Goal: Task Accomplishment & Management: Complete application form

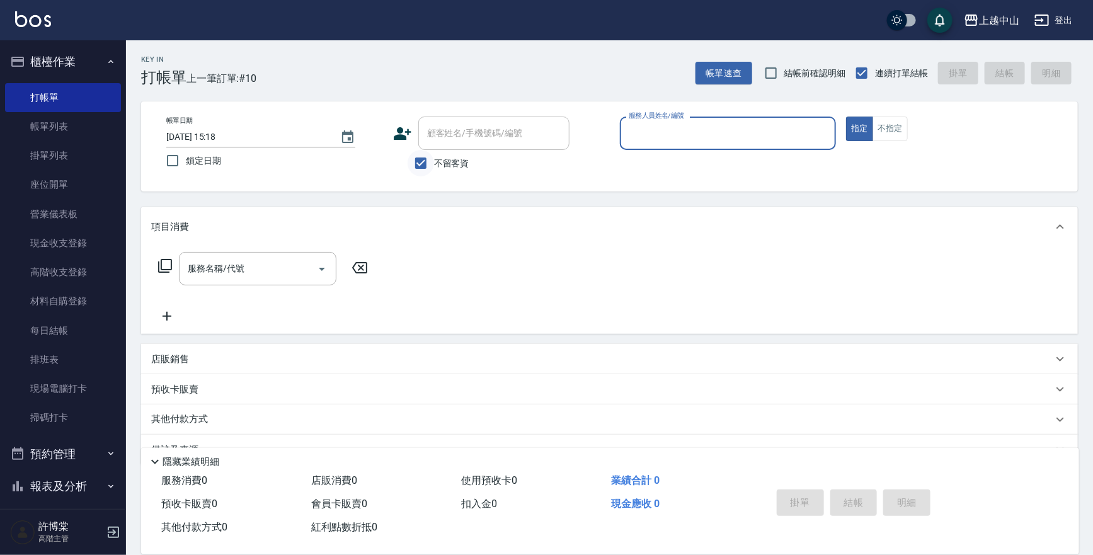
click at [415, 161] on input "不留客資" at bounding box center [421, 163] width 26 height 26
checkbox input "false"
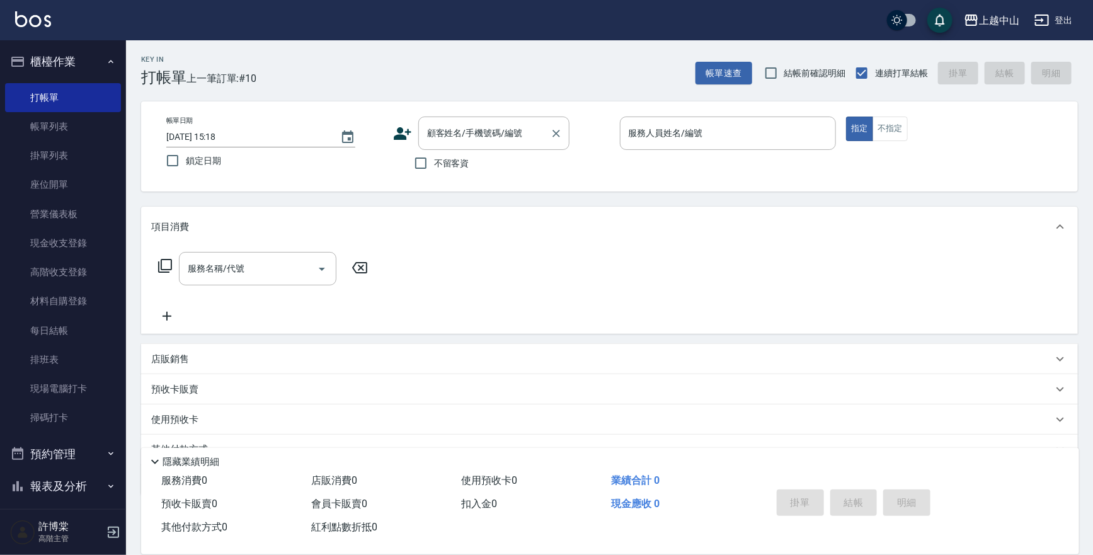
click at [457, 137] on div "顧客姓名/手機號碼/編號 顧客姓名/手機號碼/編號" at bounding box center [493, 133] width 151 height 33
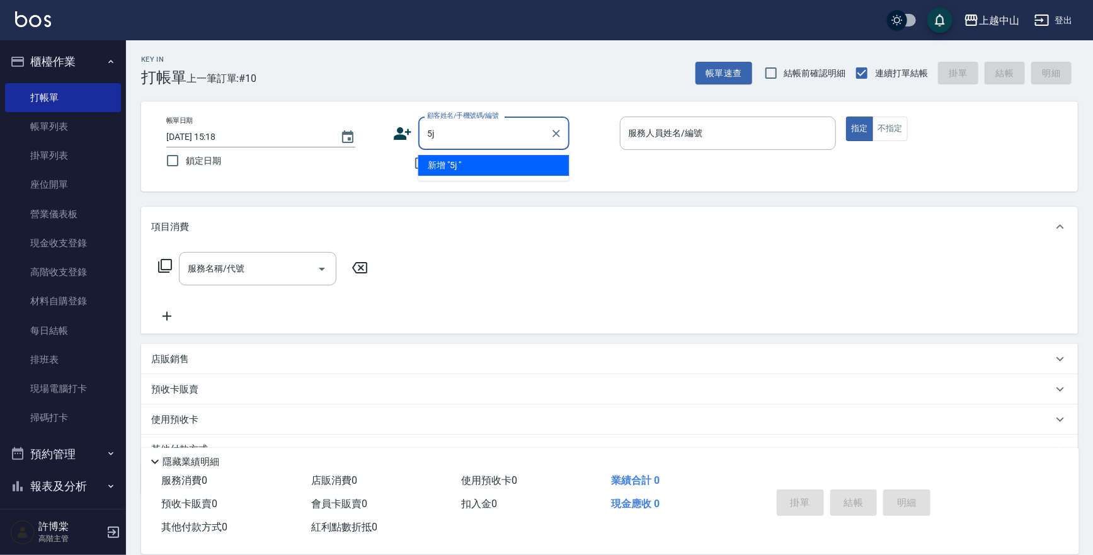
type input "5"
type input "[PERSON_NAME]"
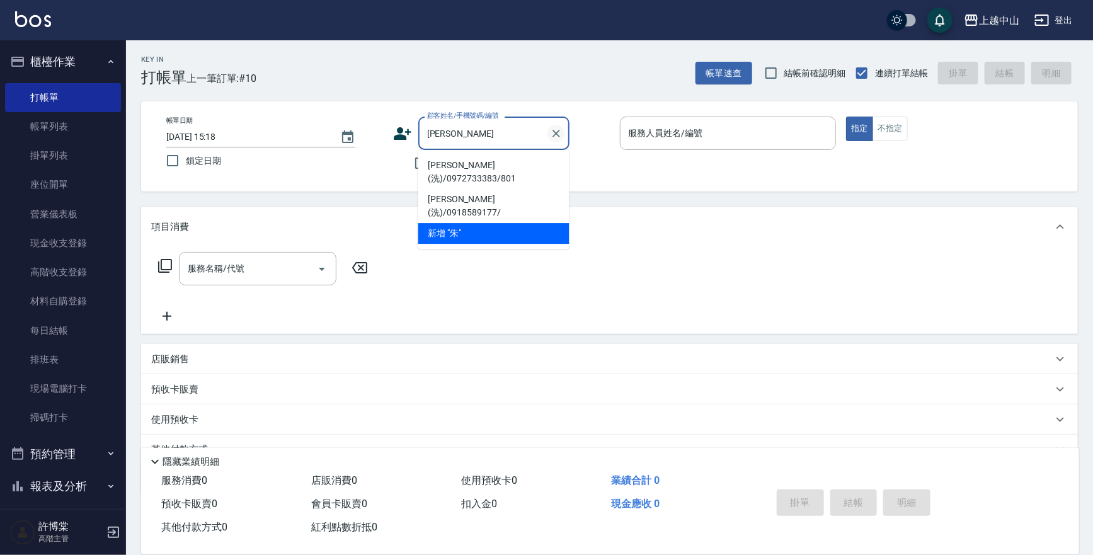
click at [554, 139] on icon "Clear" at bounding box center [556, 133] width 13 height 13
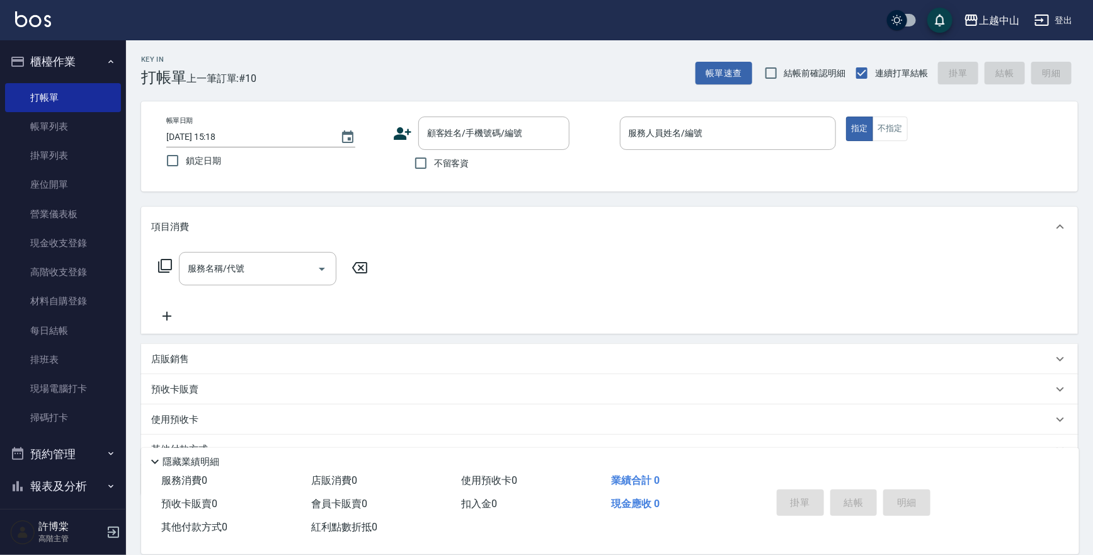
click at [387, 169] on div "帳單日期 [DATE] 15:18 鎖定日期 顧客姓名/手機號碼/編號 顧客姓名/手機號碼/編號 不留客資 服務人員姓名/編號 服務人員姓名/編號 指定 不指定" at bounding box center [609, 147] width 907 height 60
click at [425, 164] on input "不留客資" at bounding box center [421, 163] width 26 height 26
checkbox input "true"
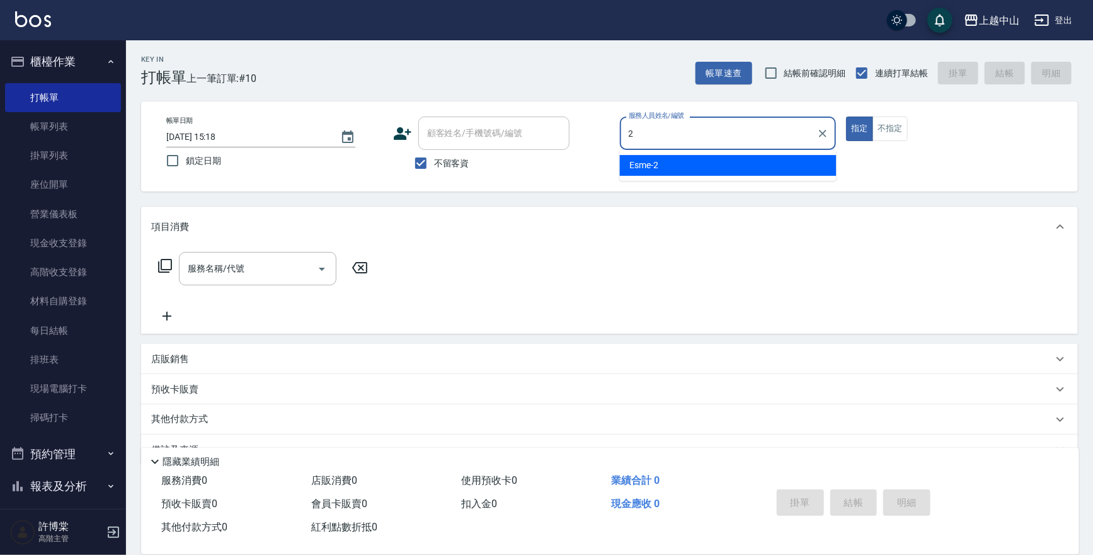
type input "Esme-2"
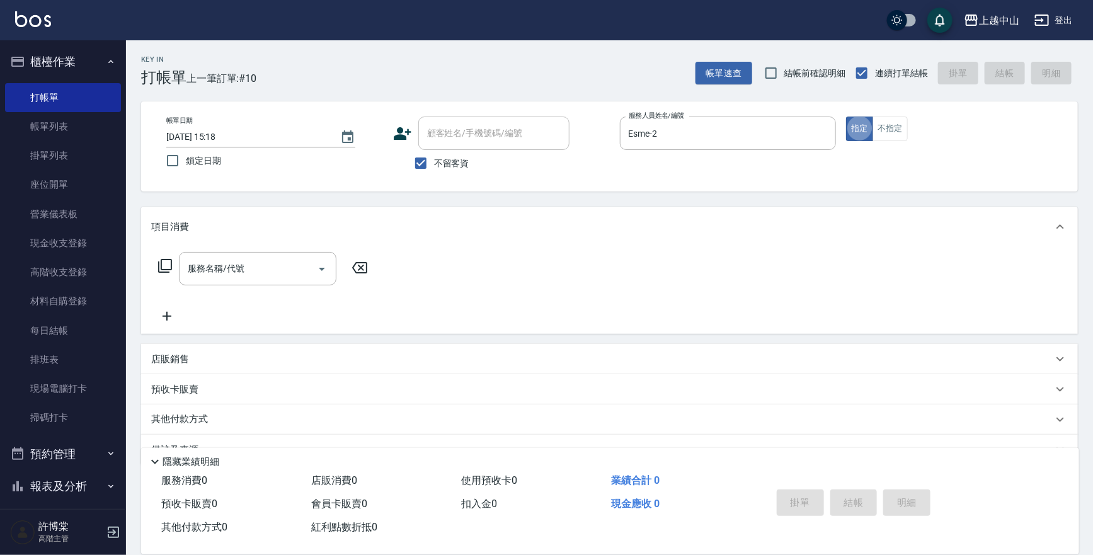
type button "true"
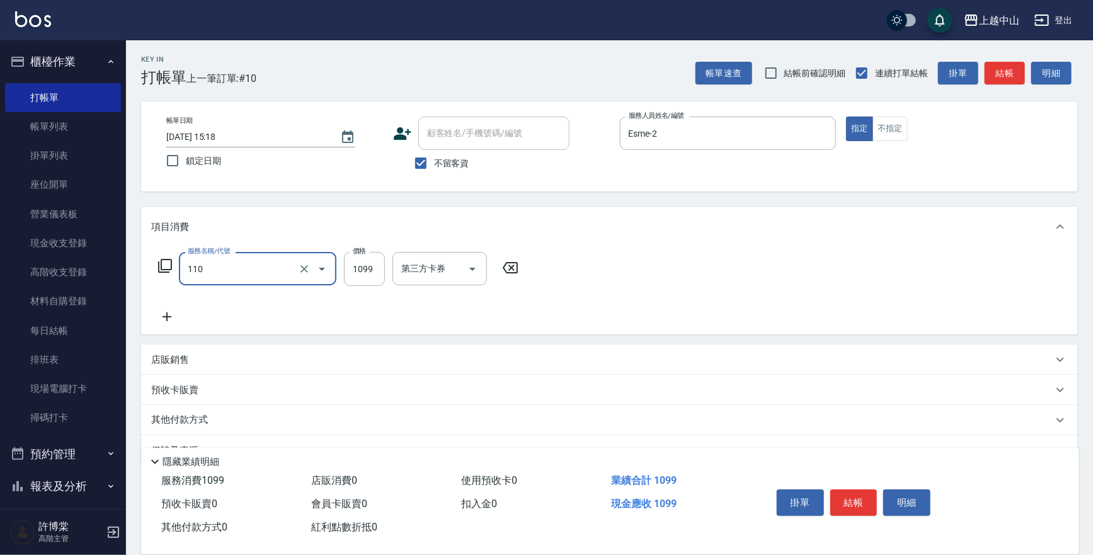
type input "洗+剪+頭皮999(110)"
click at [372, 272] on input "1099" at bounding box center [364, 269] width 41 height 34
type input "1200"
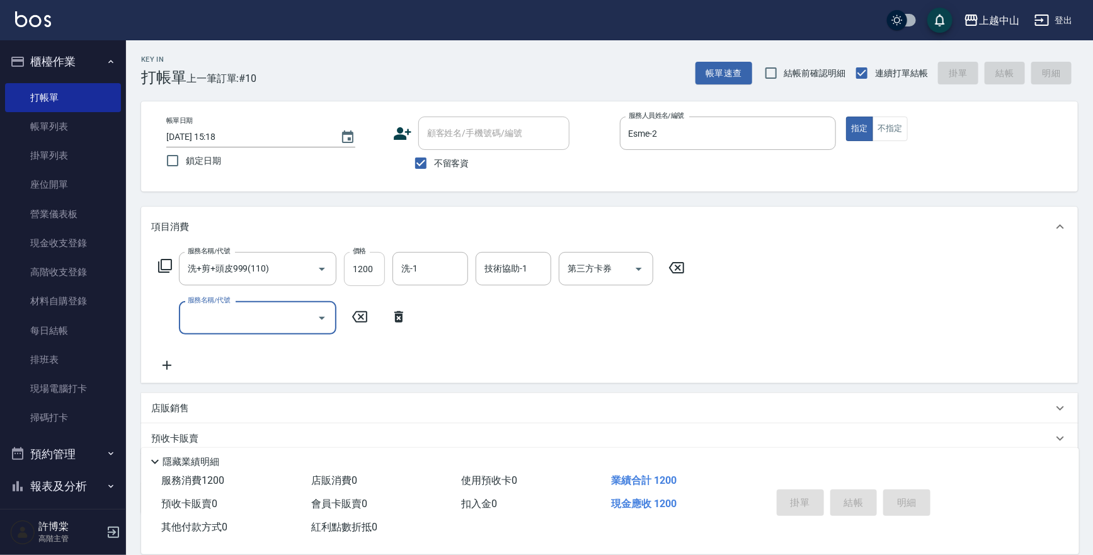
type input "[DATE] 18:27"
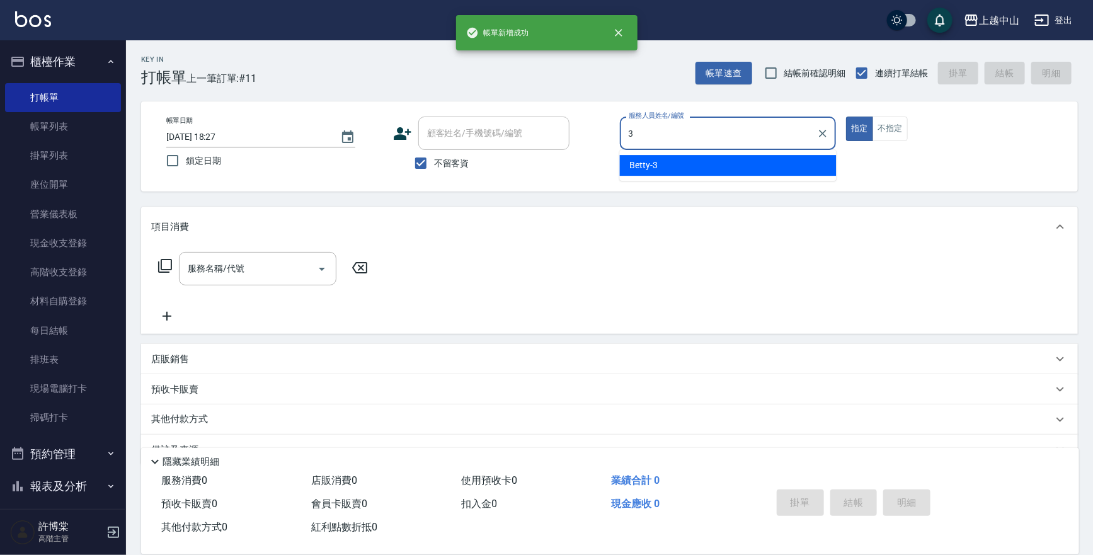
type input "Betty-3"
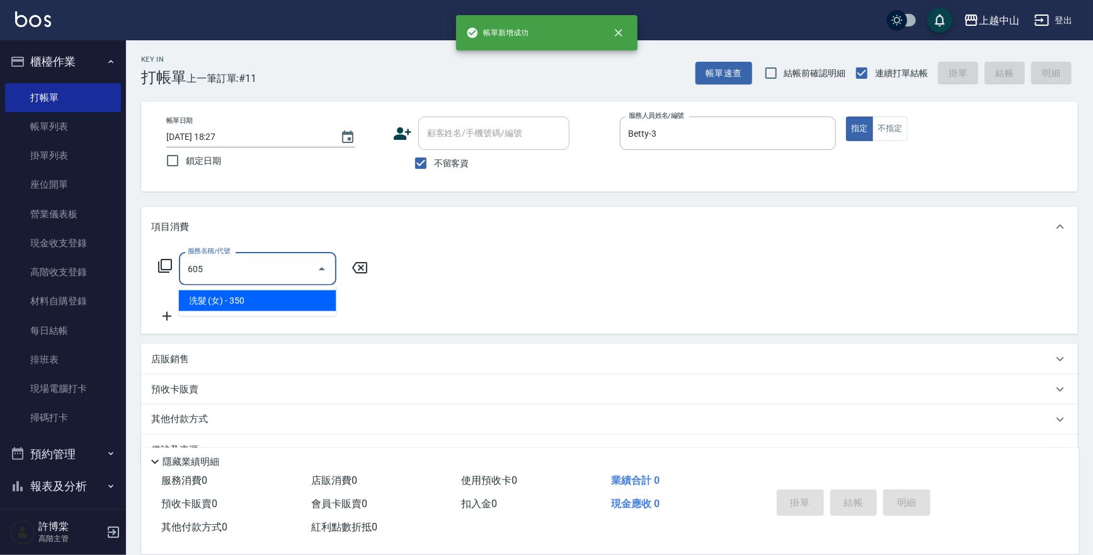
type input "洗髮 (女)(605)"
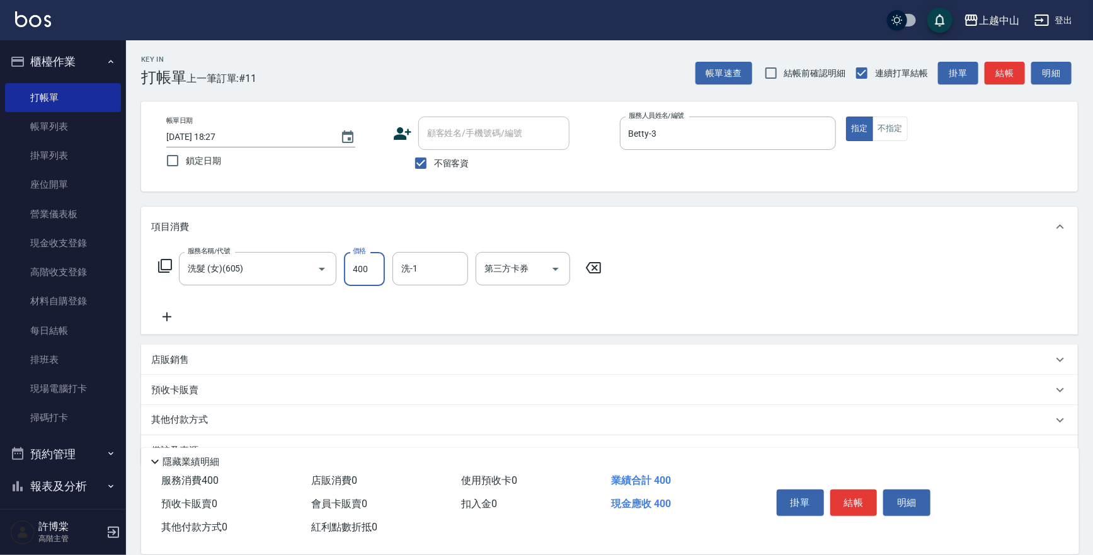
type input "400"
type input "[PERSON_NAME]-39"
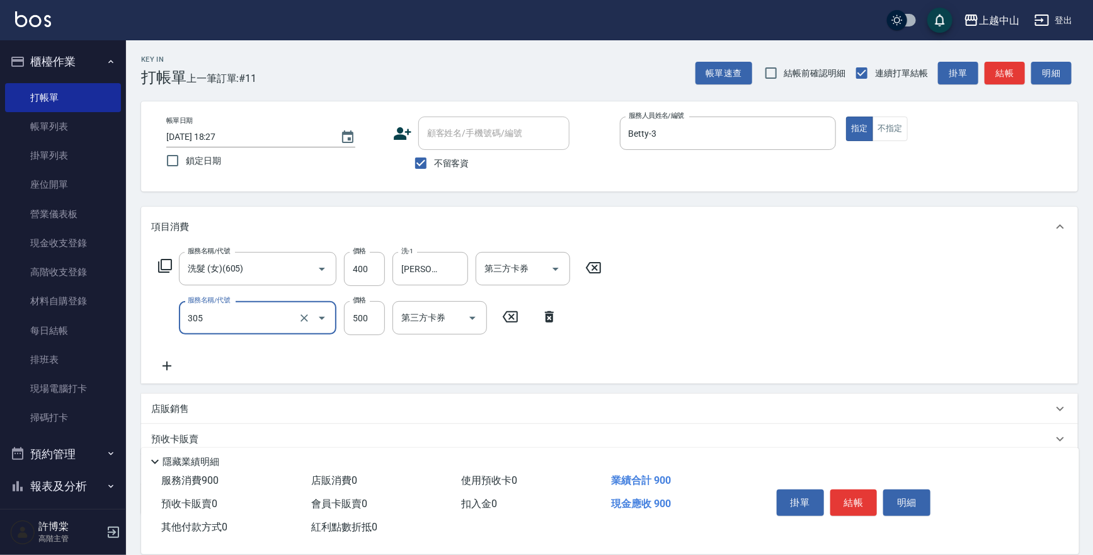
type input "剪髮(305)"
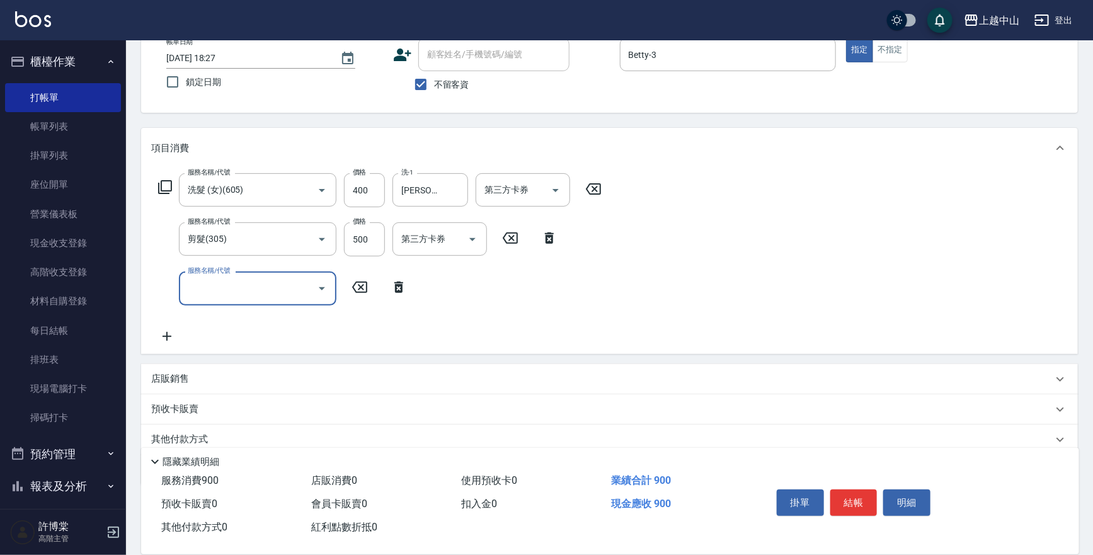
scroll to position [126, 0]
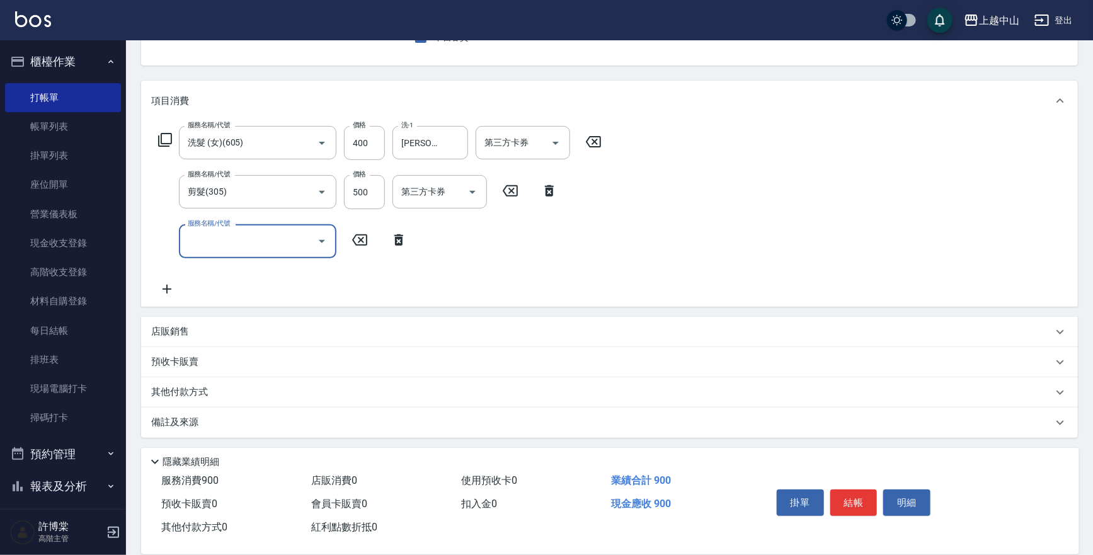
click at [335, 328] on div "店販銷售" at bounding box center [602, 331] width 902 height 13
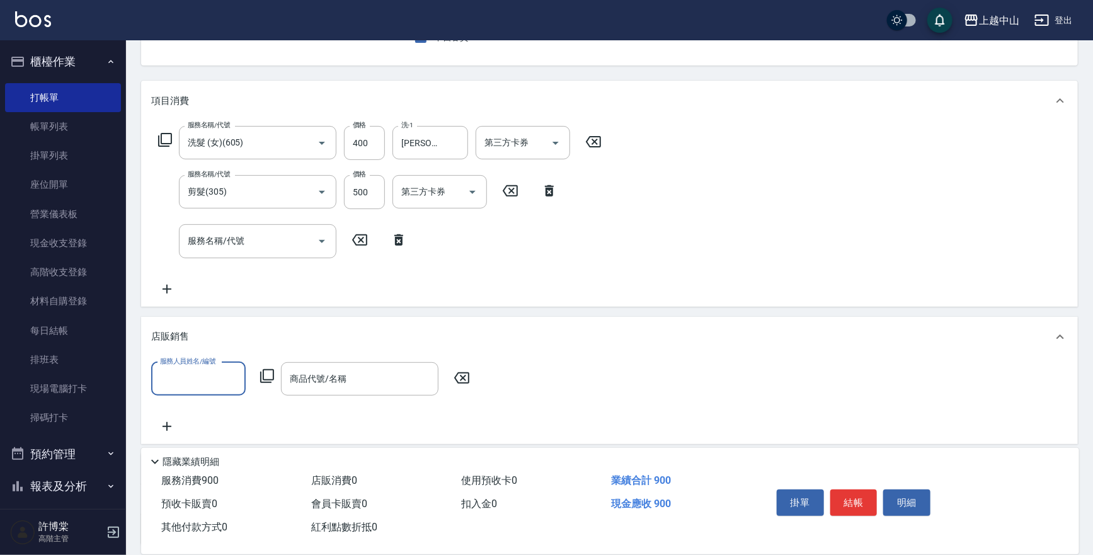
scroll to position [0, 0]
type input "Betty-3"
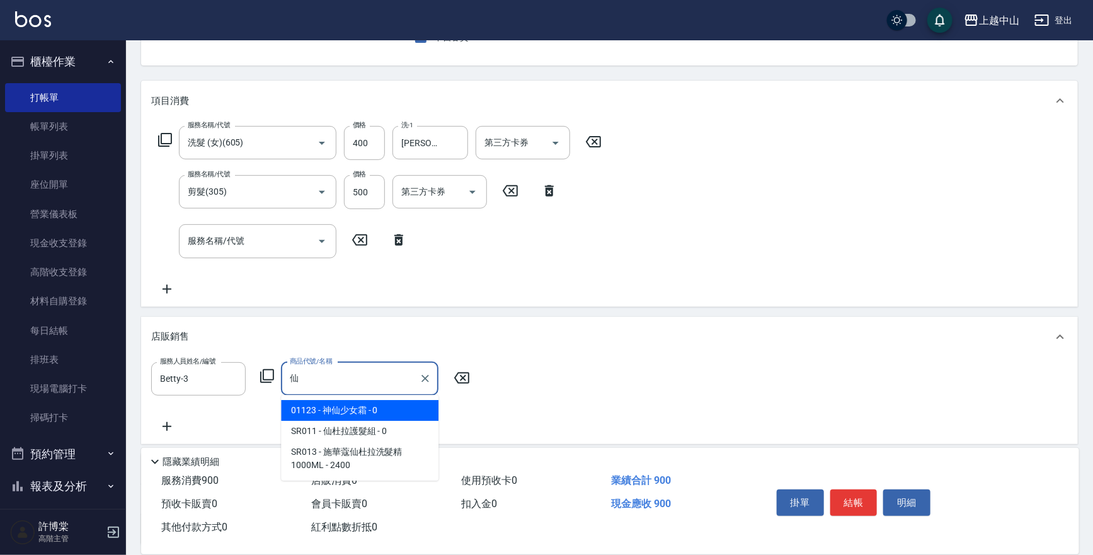
click at [358, 410] on span "01123 - 神仙少女霜 - 0" at bounding box center [360, 410] width 158 height 21
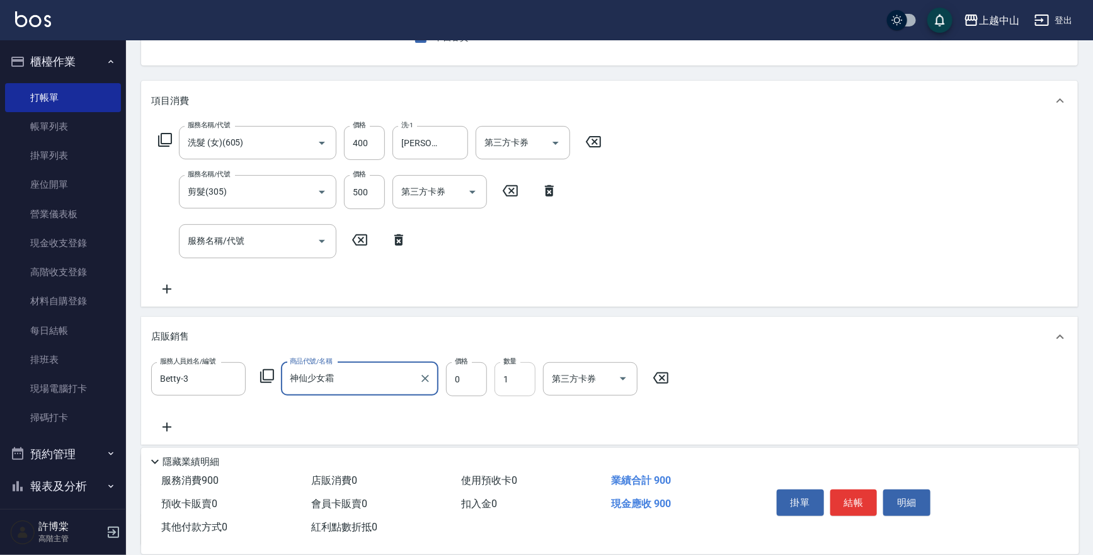
type input "神仙少女霜"
type input "1000"
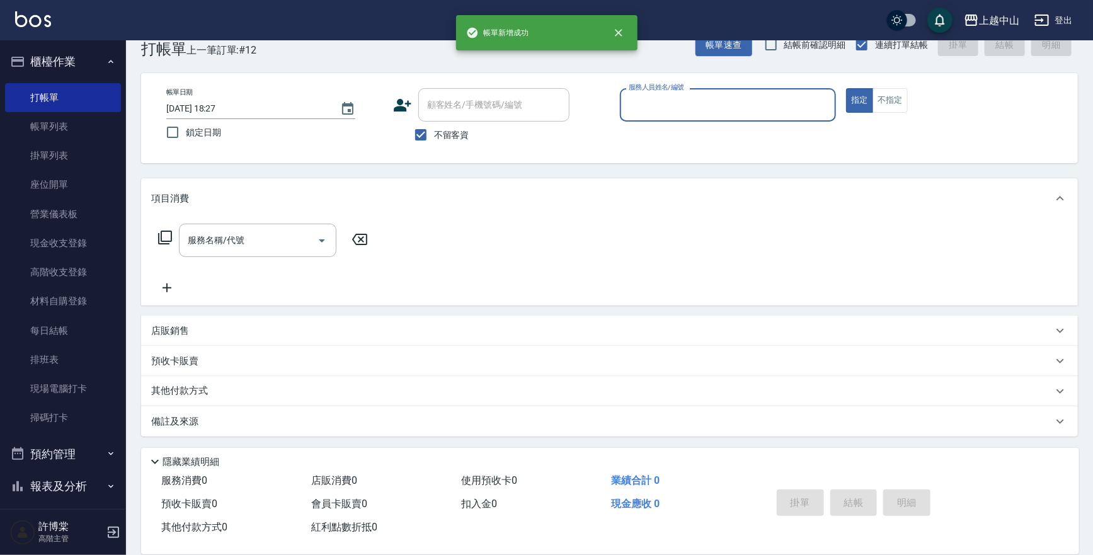
scroll to position [28, 0]
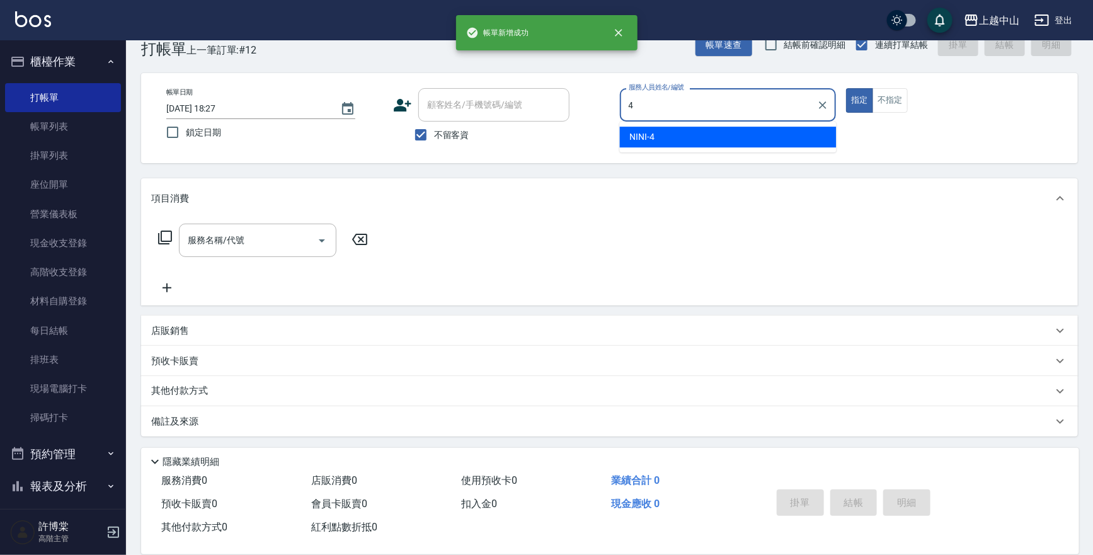
type input "NINI-4"
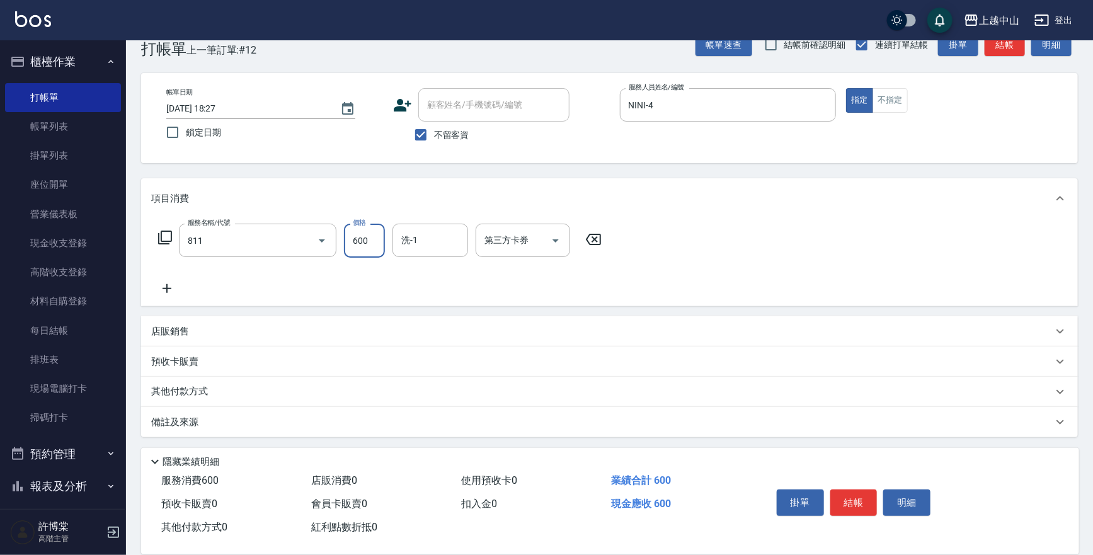
type input "洗+剪(811)"
type input "390"
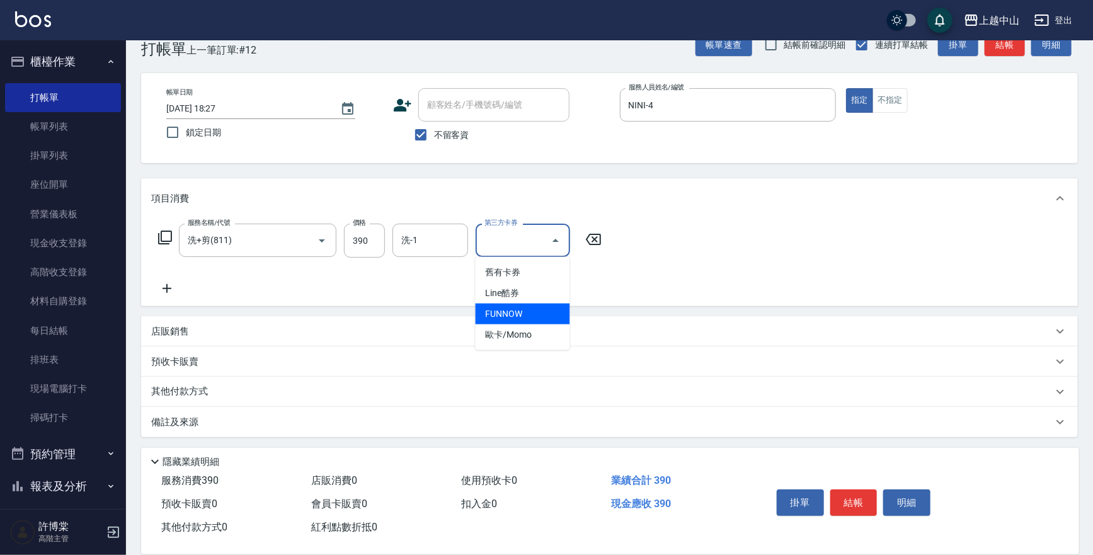
type input "FUNNOW"
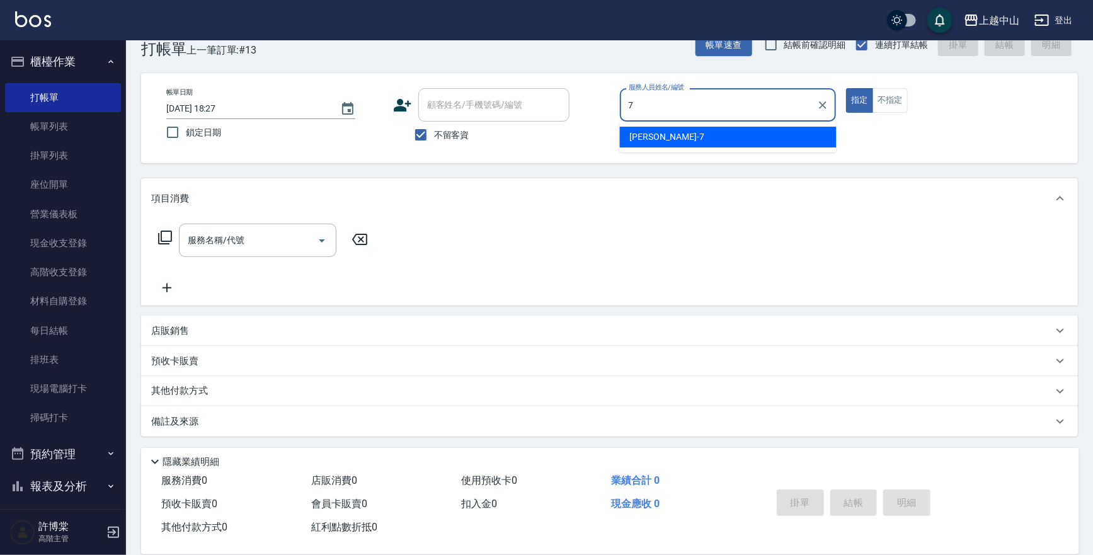
type input "[PERSON_NAME]-7"
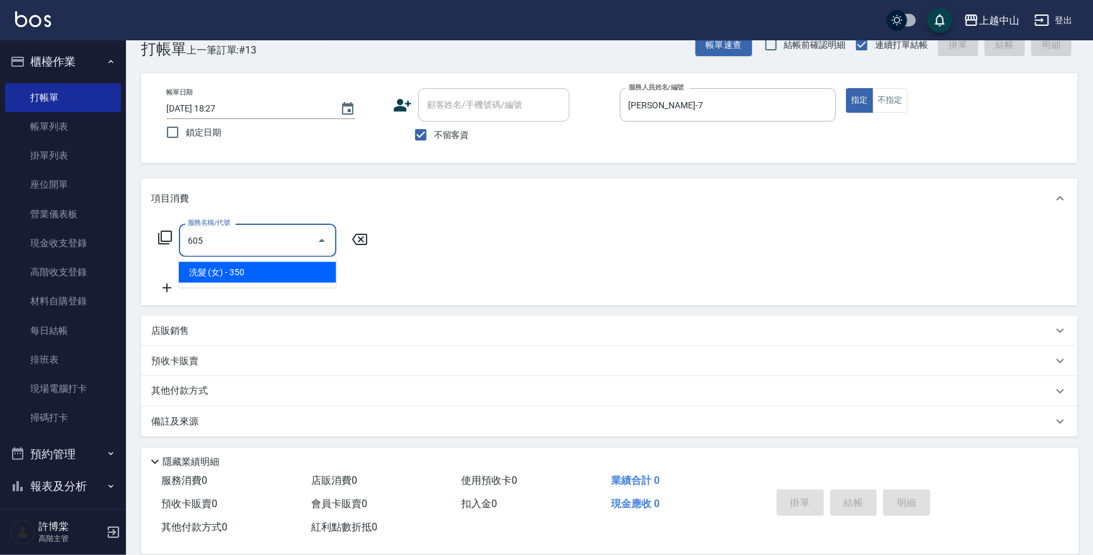
type input "洗髮 (女)(605)"
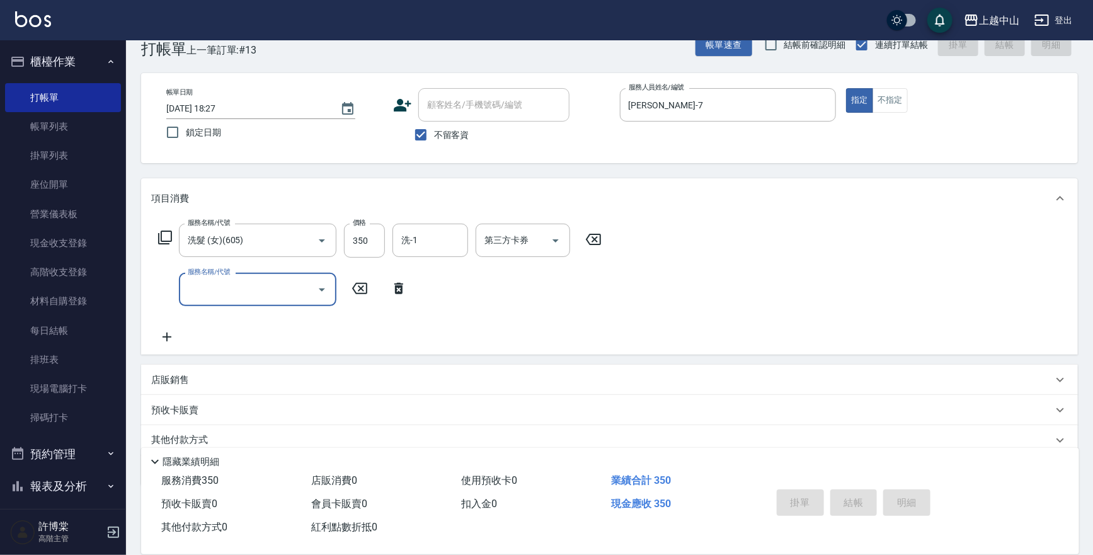
type input "[DATE] 18:28"
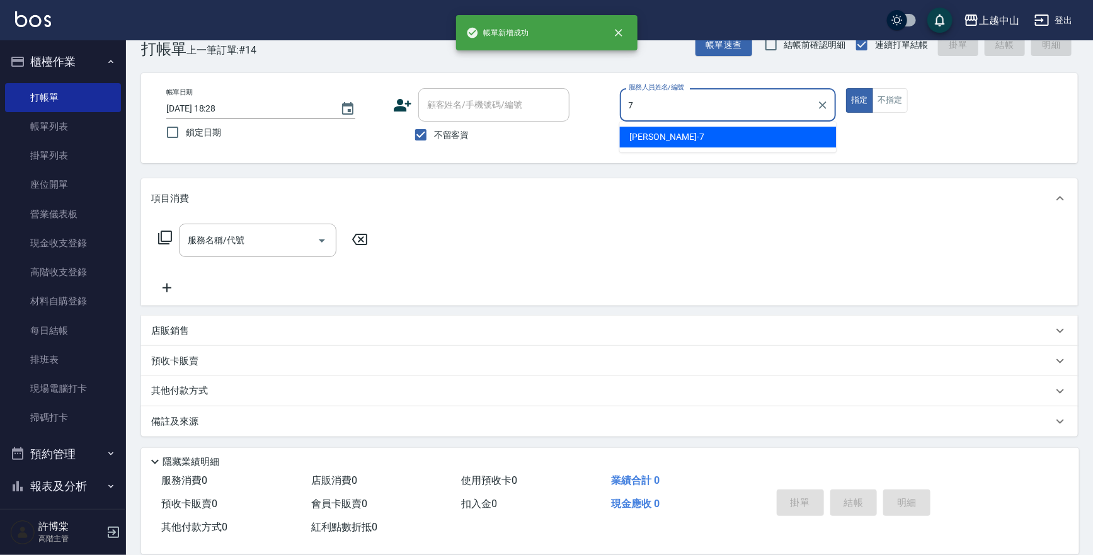
type input "[PERSON_NAME]-7"
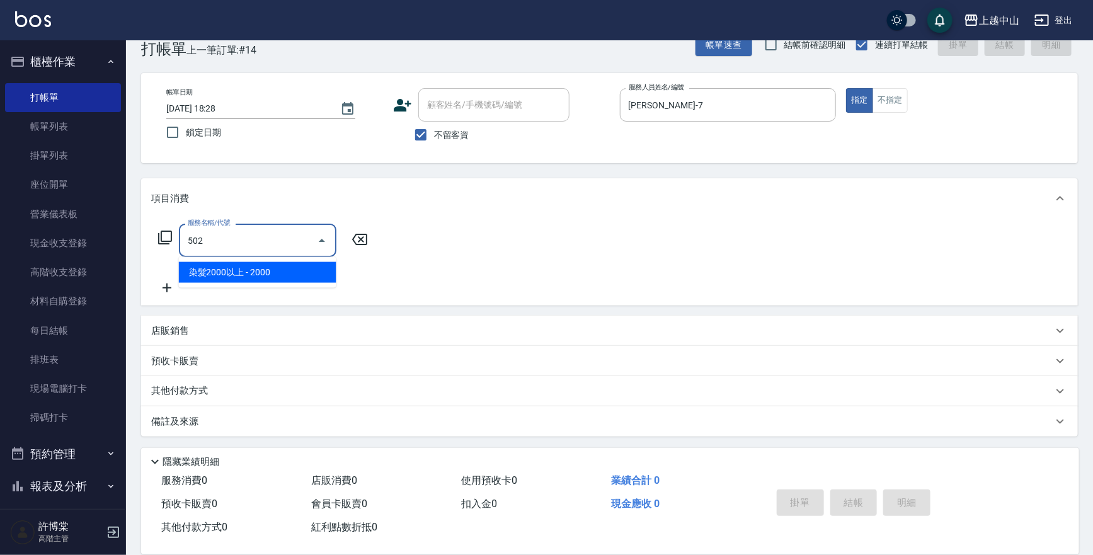
type input "染髮2000以上(502)"
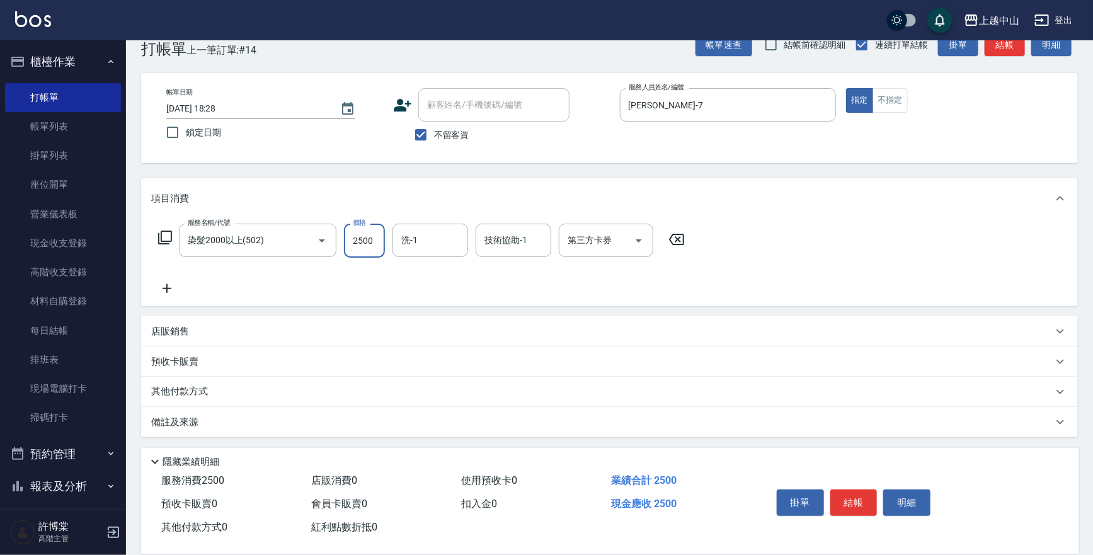
type input "2500"
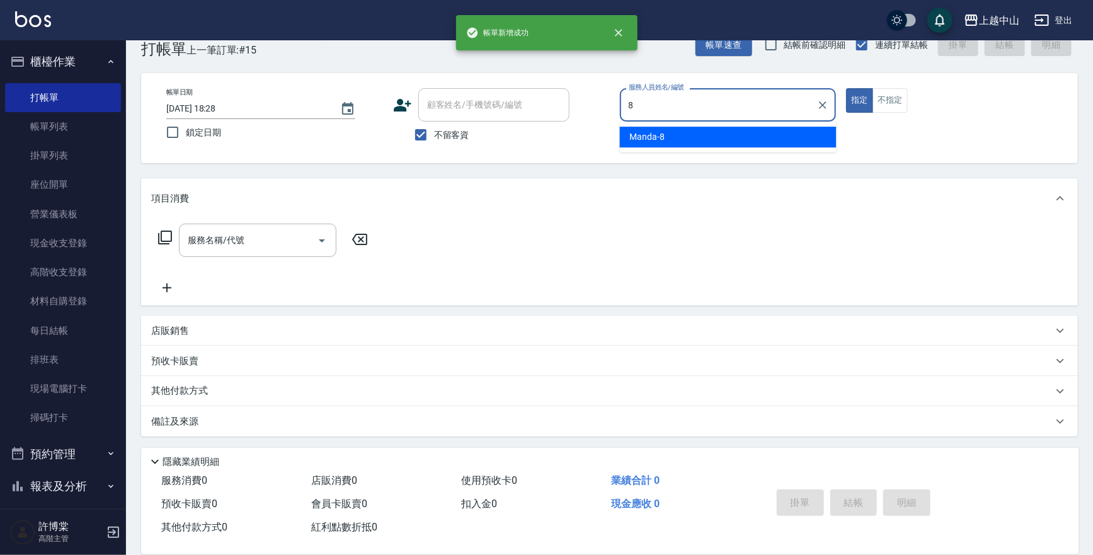
type input "Manda-8"
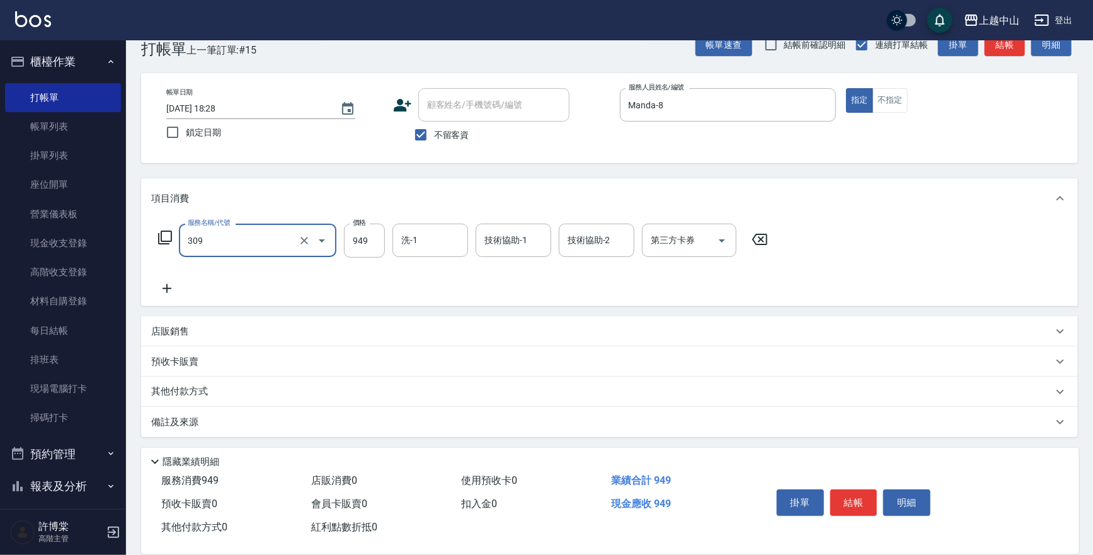
type input "森精萃舒壓調理髮浴(309)"
type input "1250"
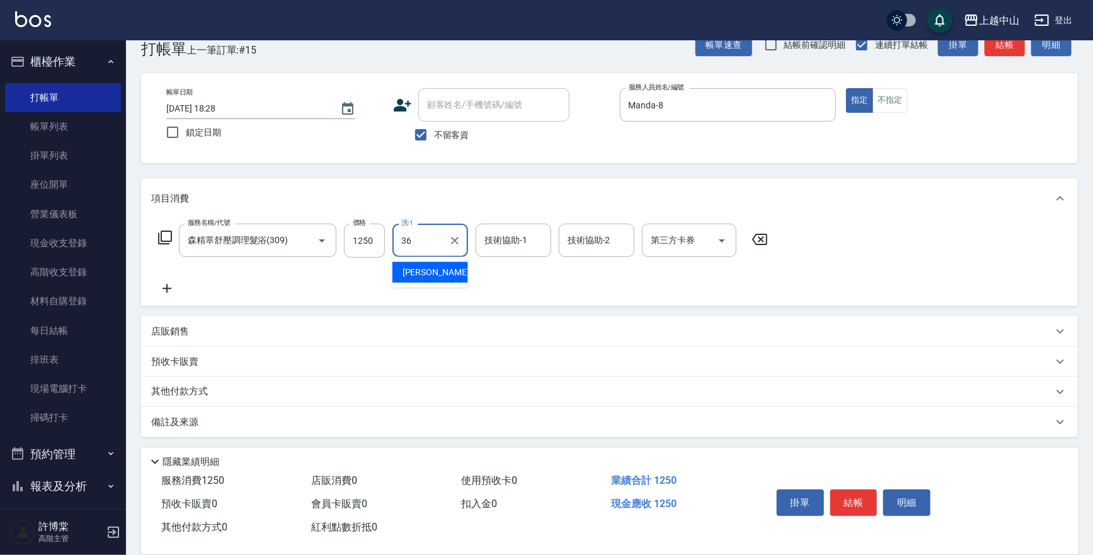
type input "薇慈-36"
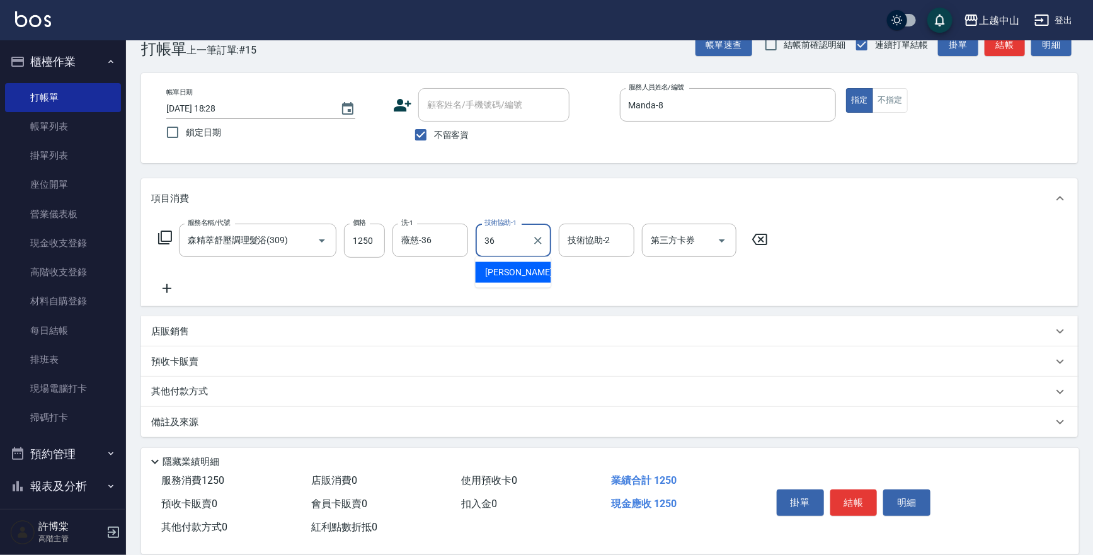
type input "薇慈-36"
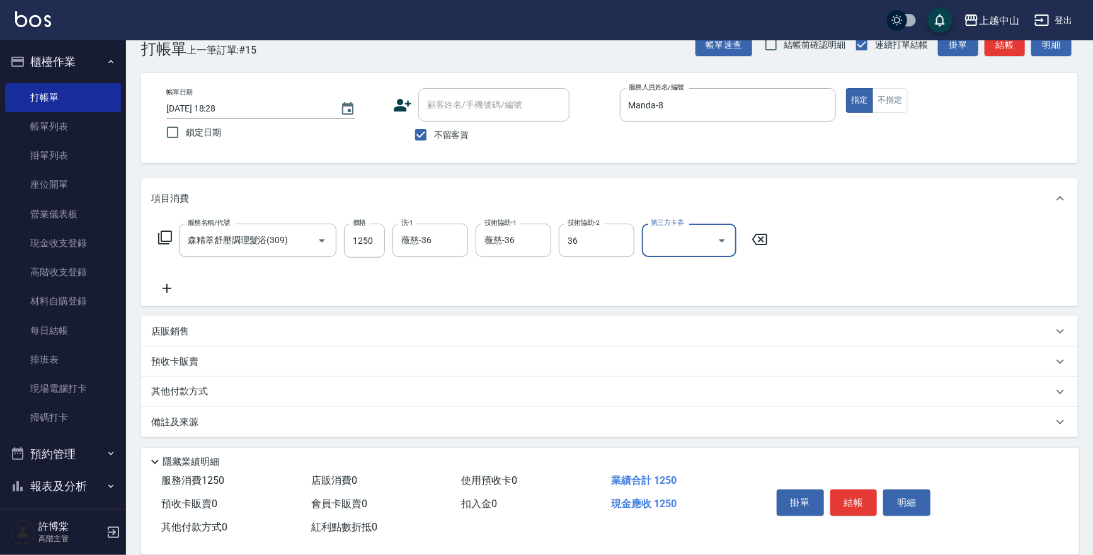
type input "薇慈-36"
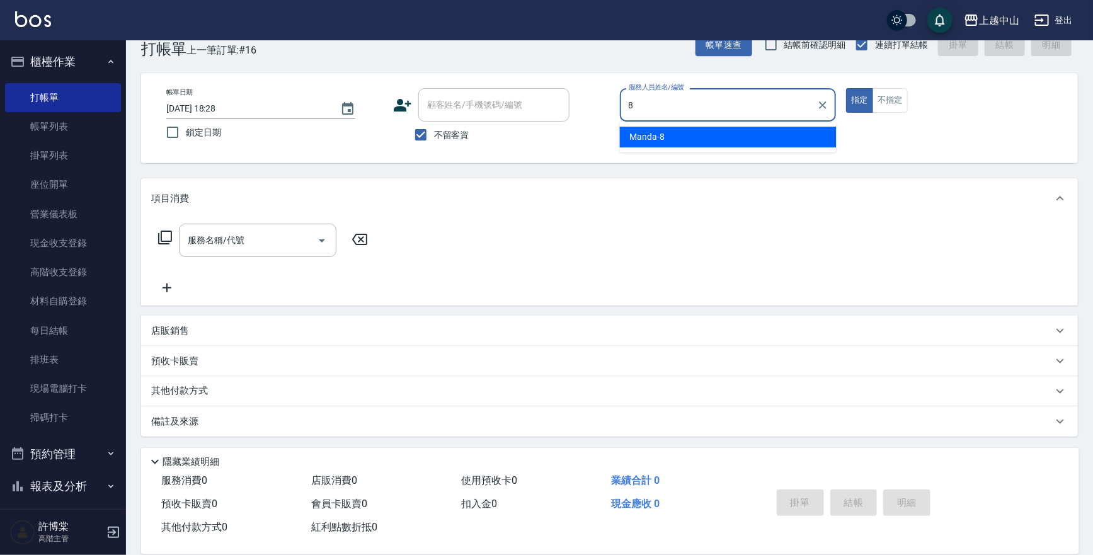
type input "Manda-8"
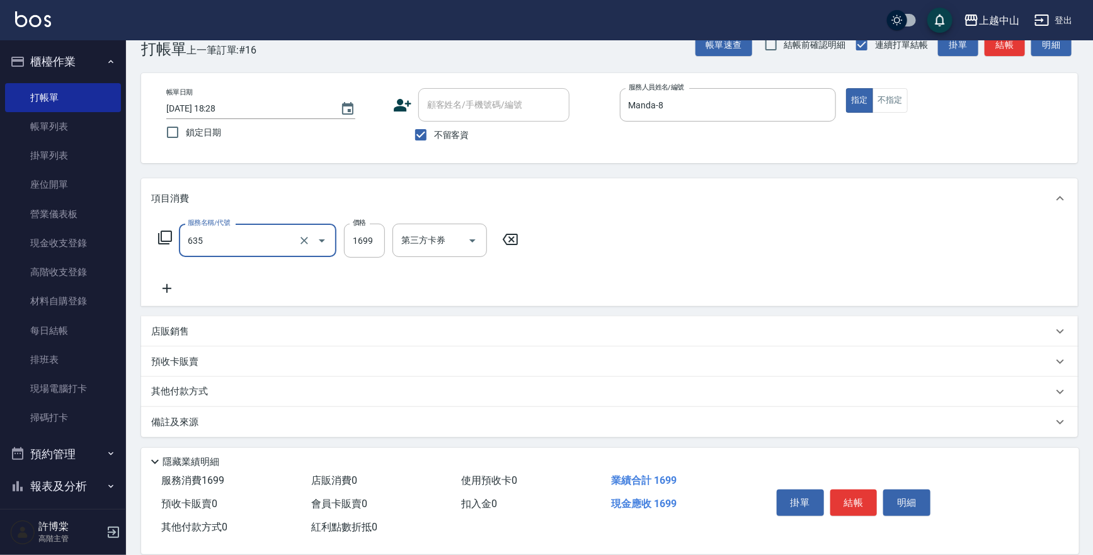
type input "兩段自備單次(635)"
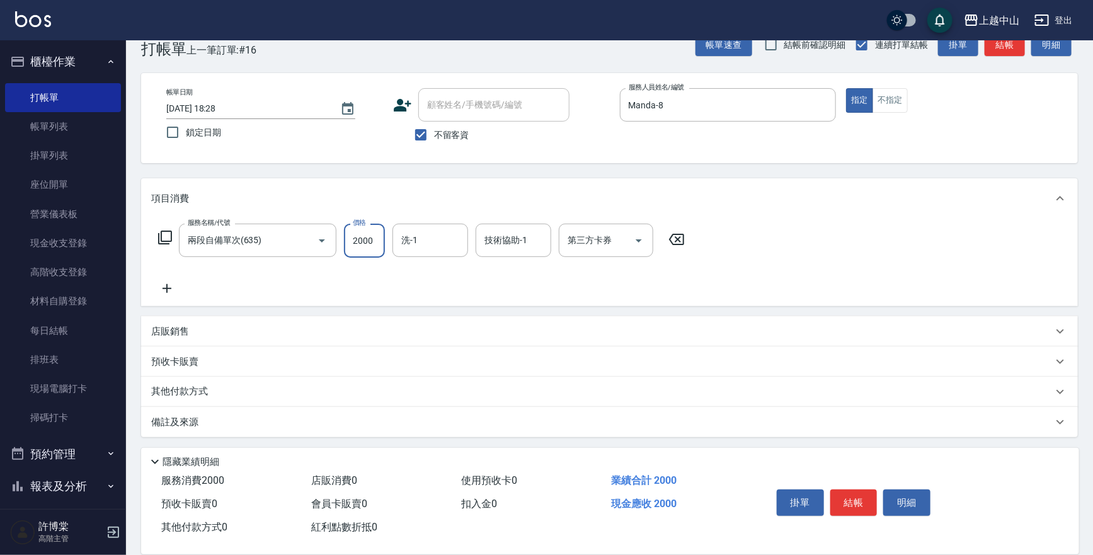
type input "2000"
type input "鴨鴨-30"
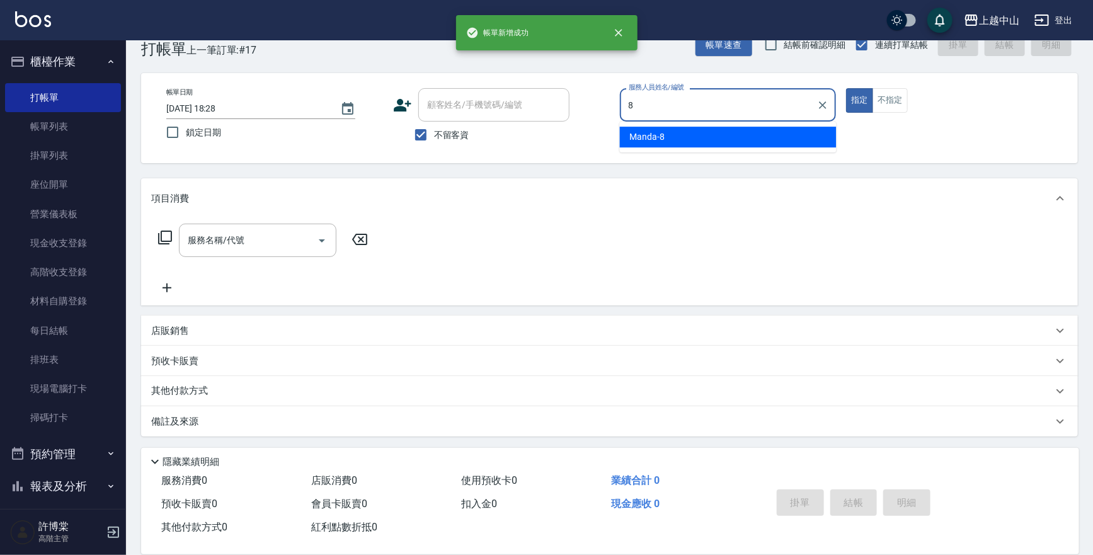
type input "Manda-8"
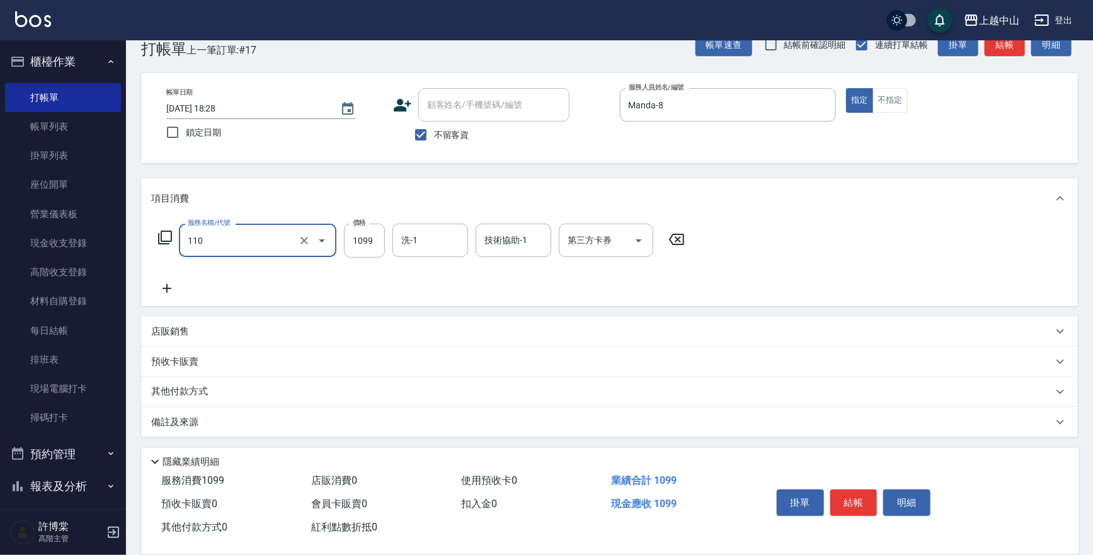
type input "洗+剪+頭皮999(110)"
type input "1750"
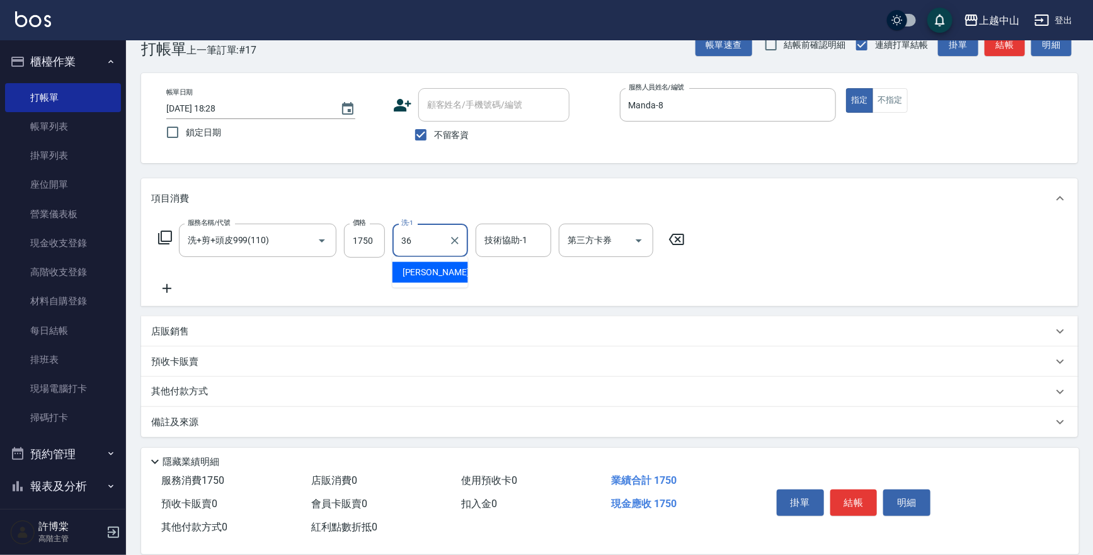
type input "薇慈-36"
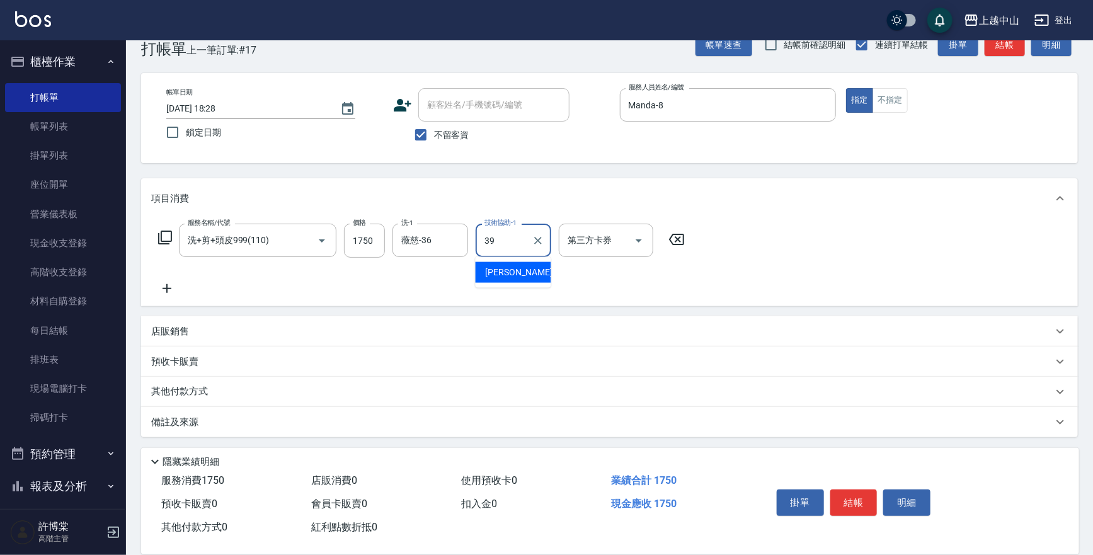
type input "[PERSON_NAME]-39"
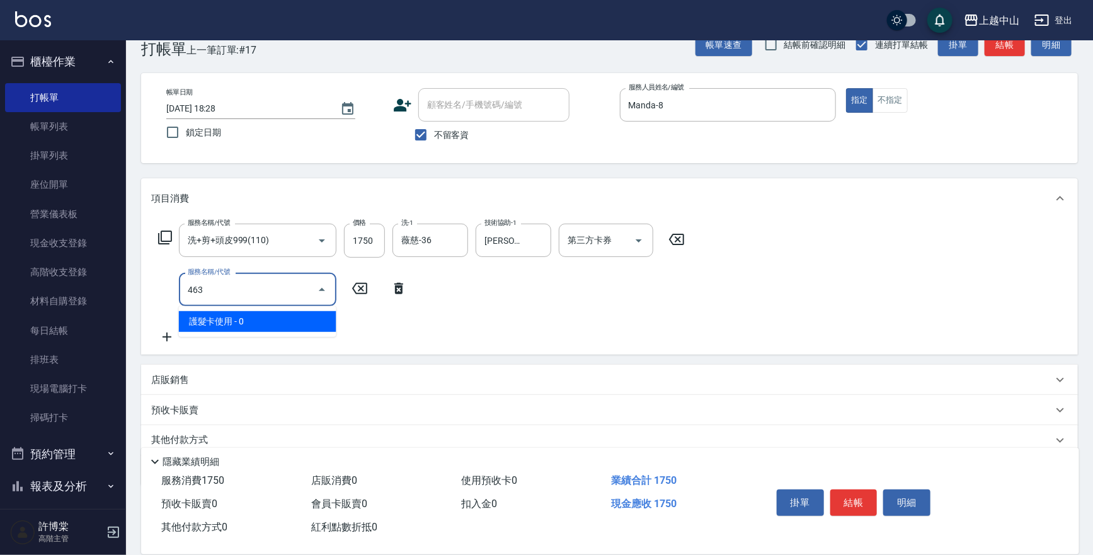
type input "護髮卡使用(463)"
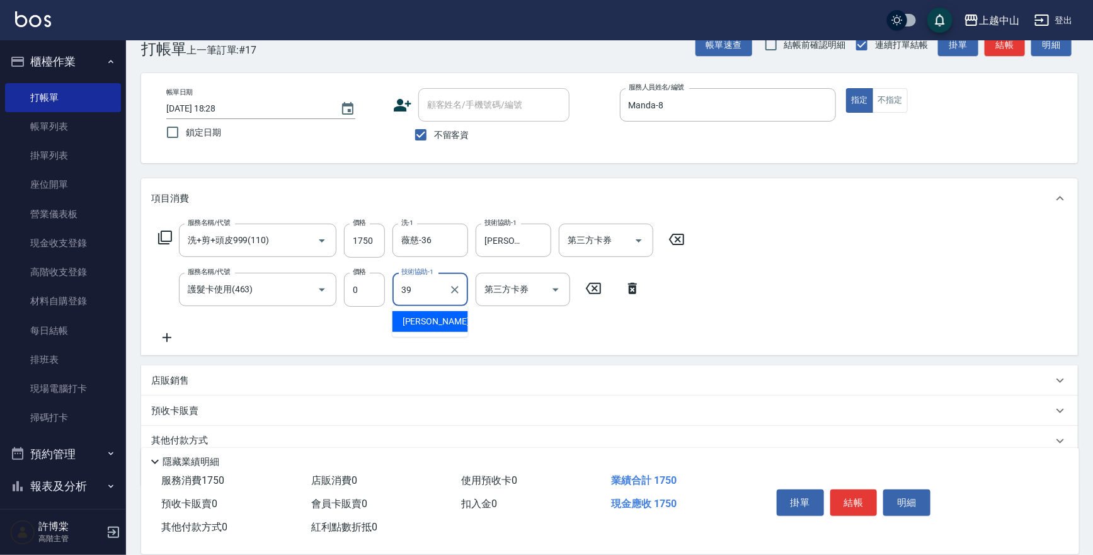
type input "[PERSON_NAME]-39"
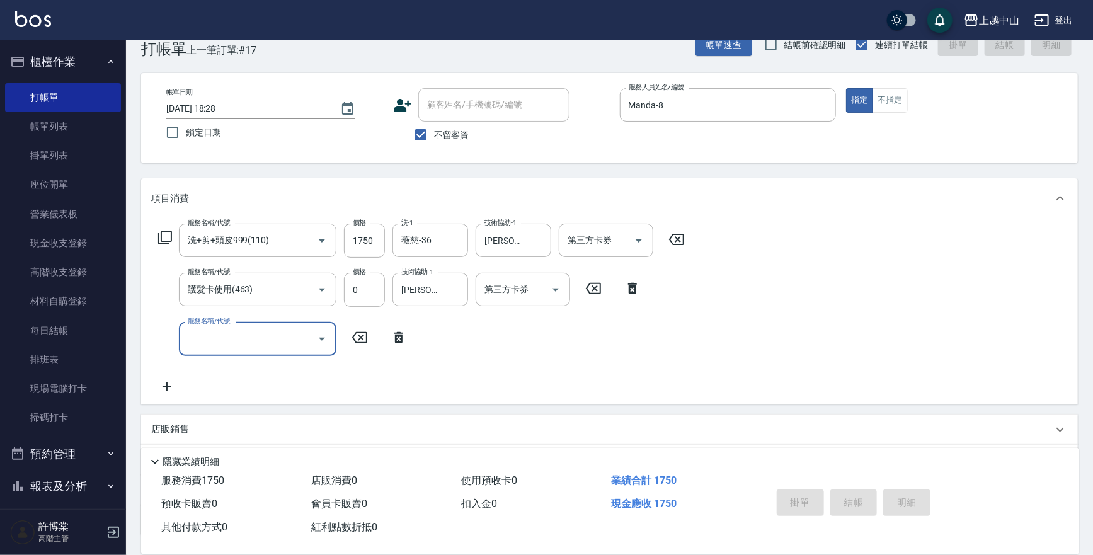
type input "[DATE] 18:29"
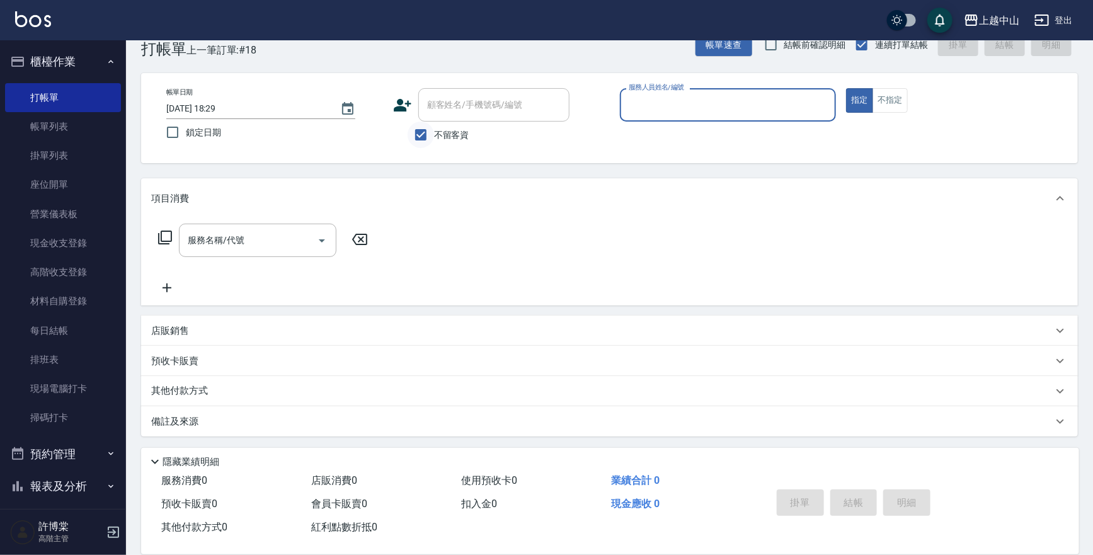
click at [422, 140] on input "不留客資" at bounding box center [421, 135] width 26 height 26
checkbox input "false"
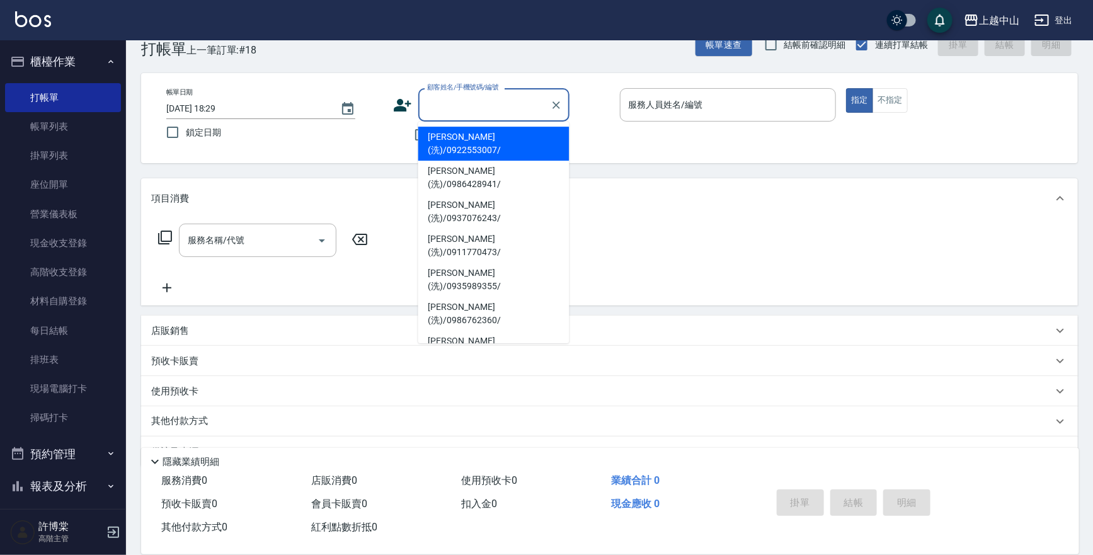
click at [454, 101] on div "顧客姓名/手機號碼/編號 顧客姓名/手機號碼/編號" at bounding box center [493, 104] width 151 height 33
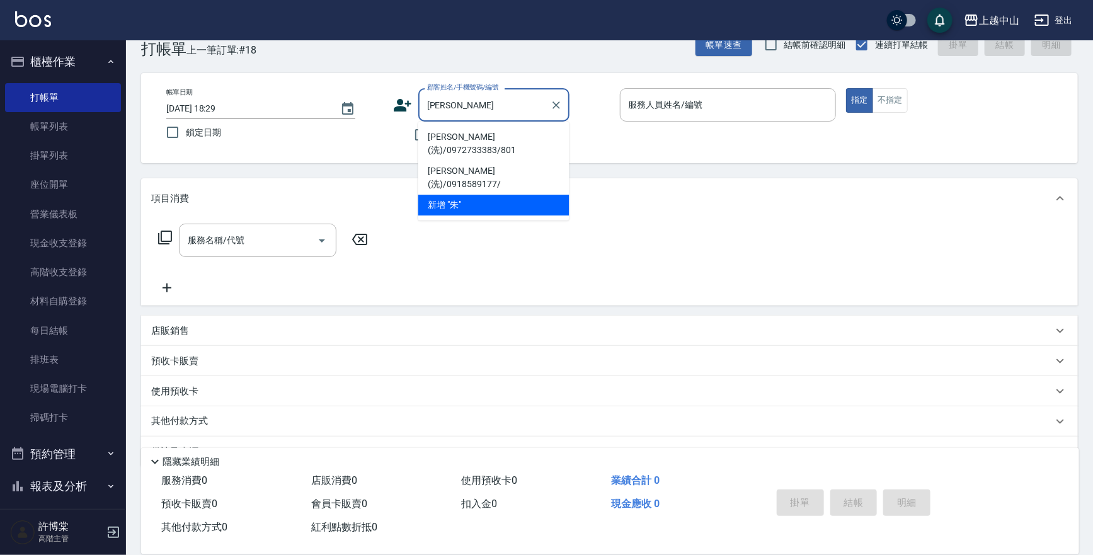
click at [480, 138] on li "[PERSON_NAME](洗)/0972733383/801" at bounding box center [493, 144] width 151 height 34
type input "[PERSON_NAME](洗)/0972733383/801"
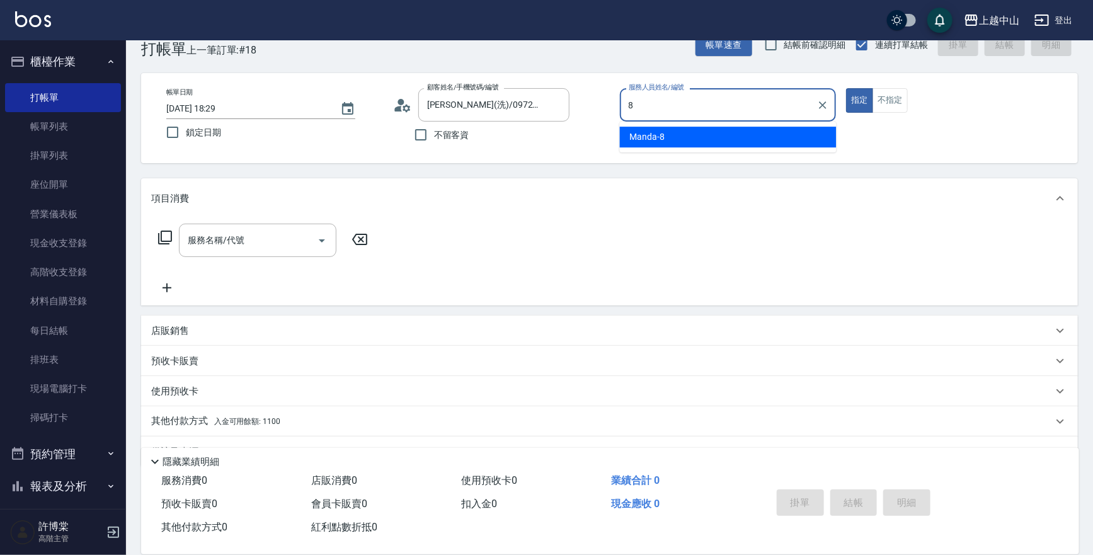
type input "Manda-8"
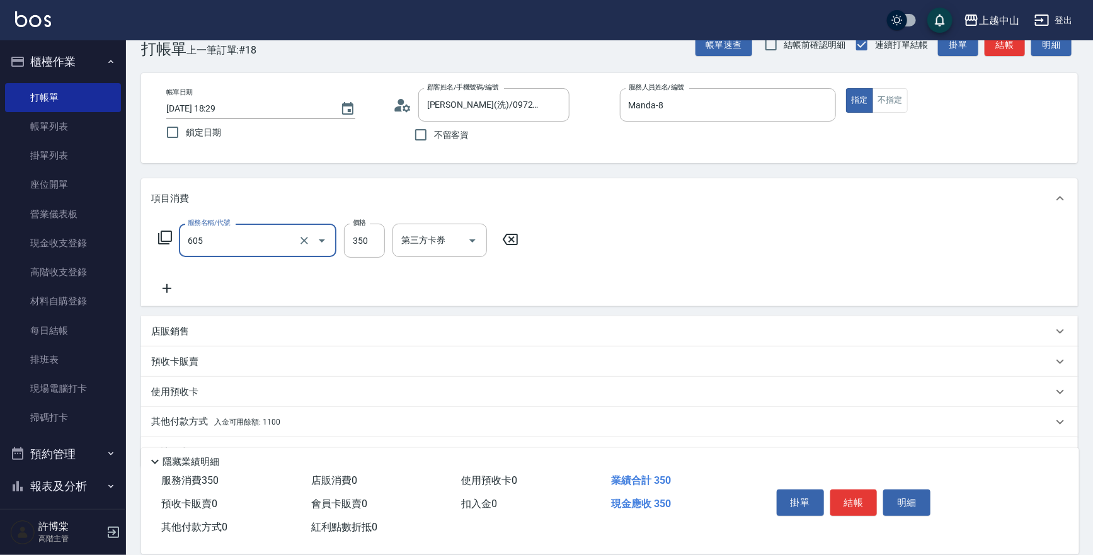
type input "洗髮 (女)(605)"
type input "500"
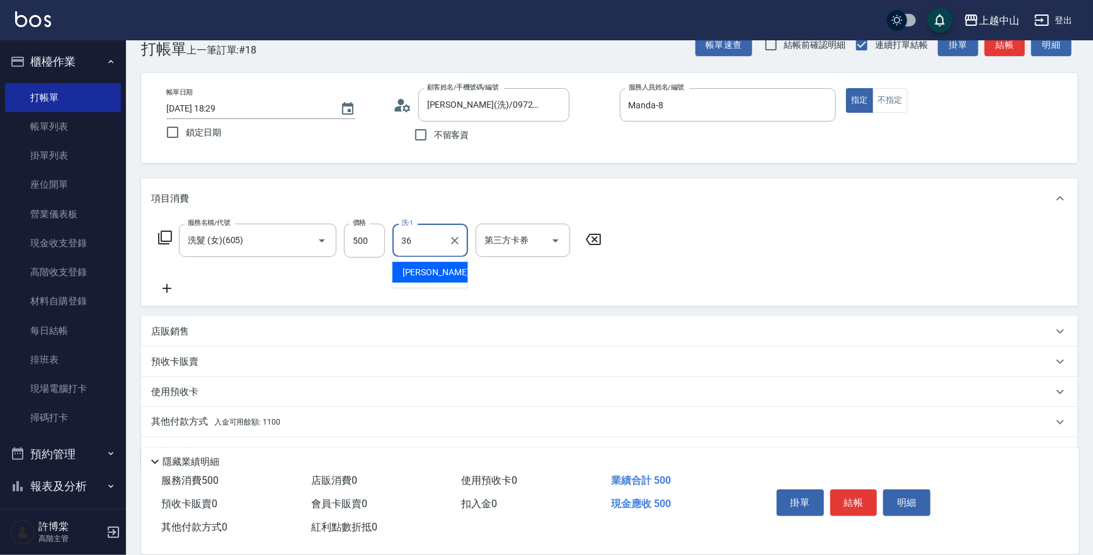
type input "薇慈-36"
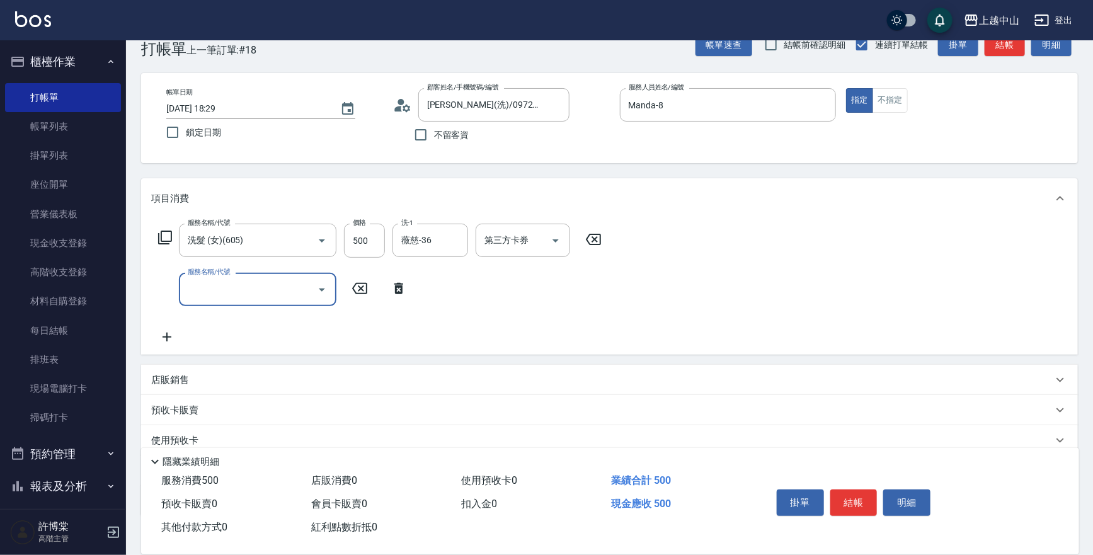
scroll to position [107, 0]
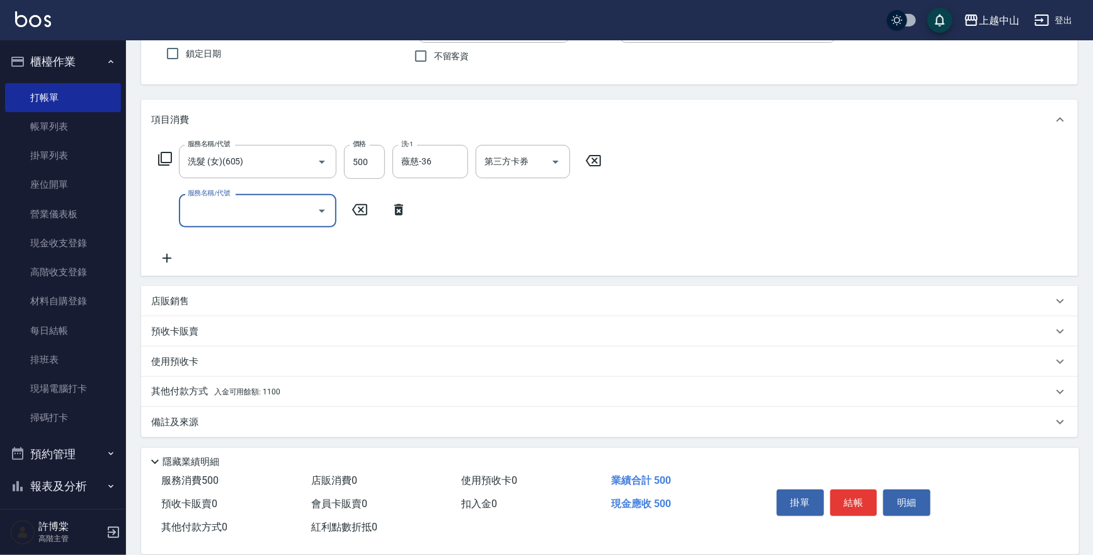
click at [421, 386] on div "其他付款方式 入金可用餘額: 1100" at bounding box center [602, 392] width 902 height 14
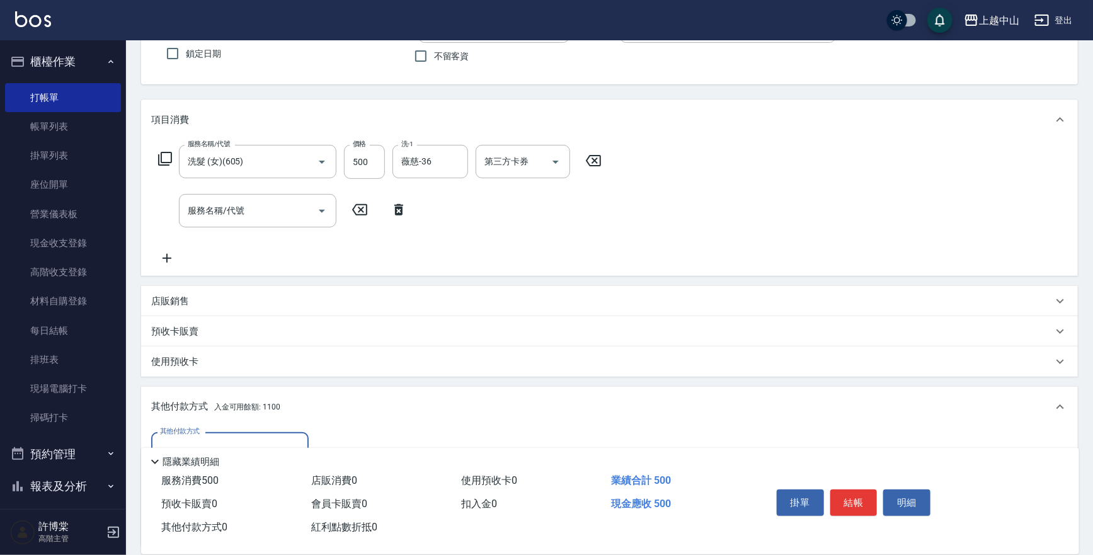
scroll to position [214, 0]
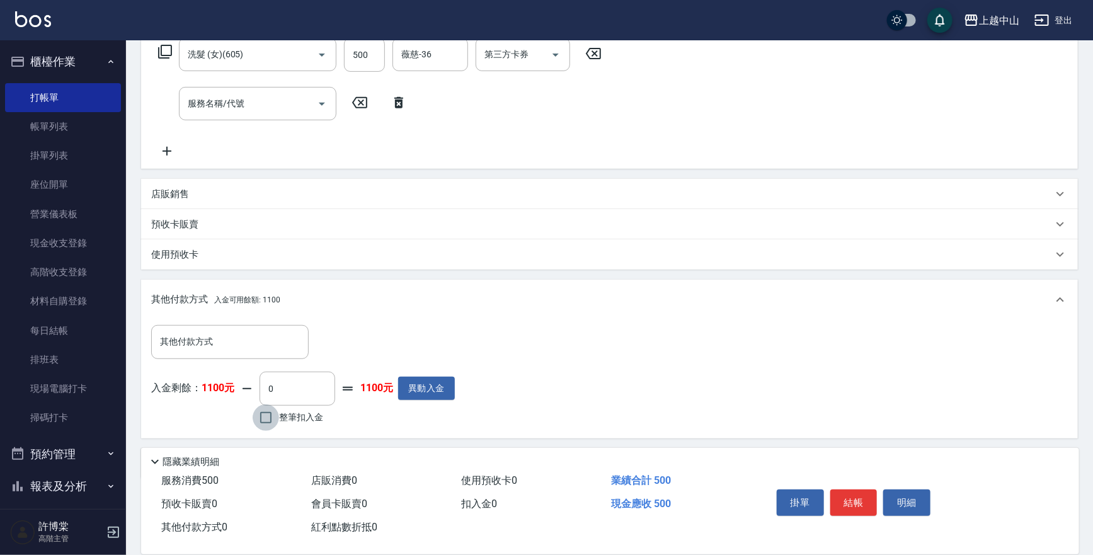
click at [265, 419] on input "整筆扣入金" at bounding box center [266, 417] width 26 height 26
checkbox input "true"
type input "500"
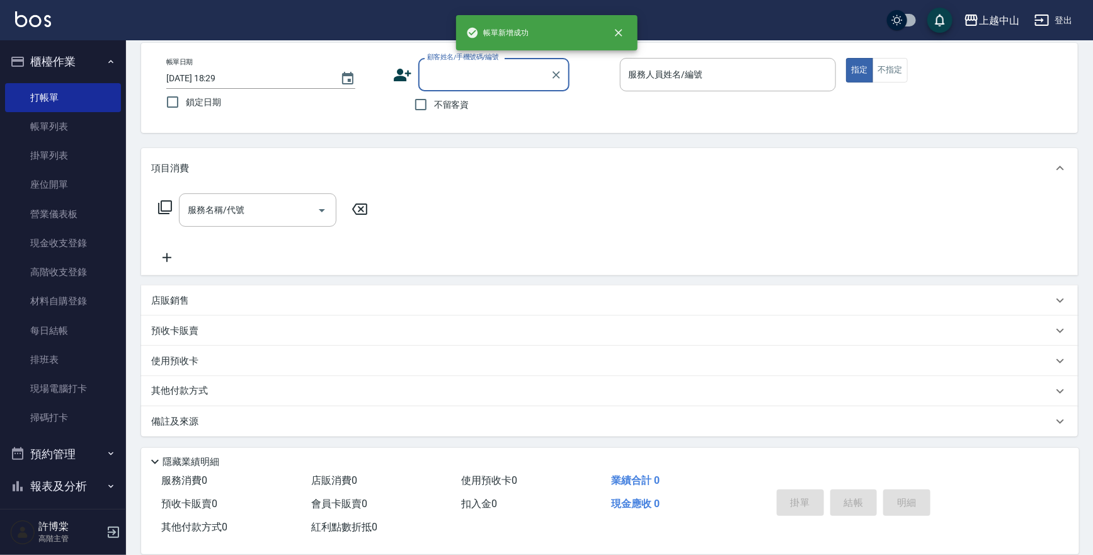
scroll to position [0, 0]
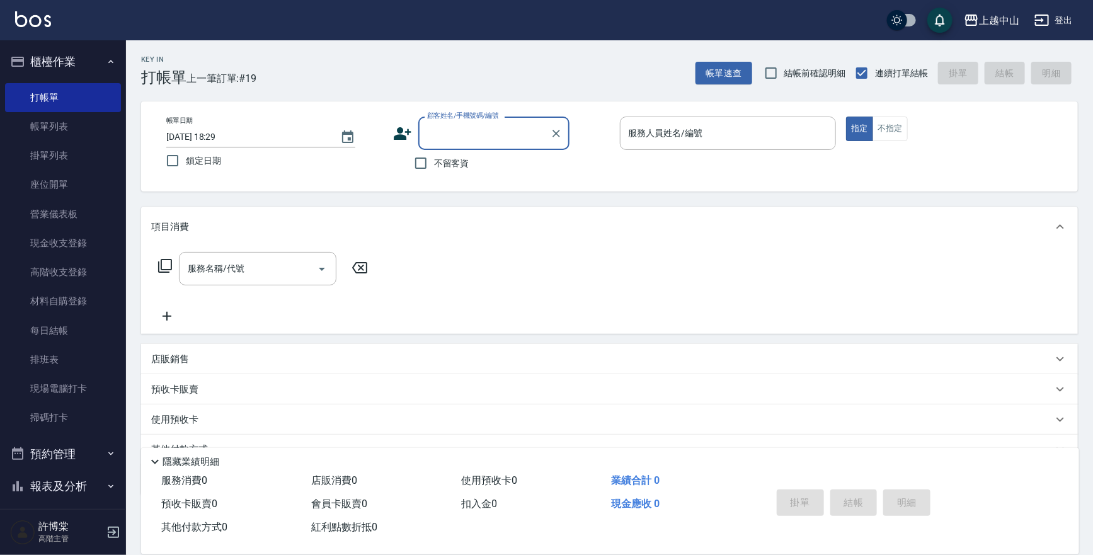
click at [79, 57] on button "櫃檯作業" at bounding box center [63, 61] width 116 height 33
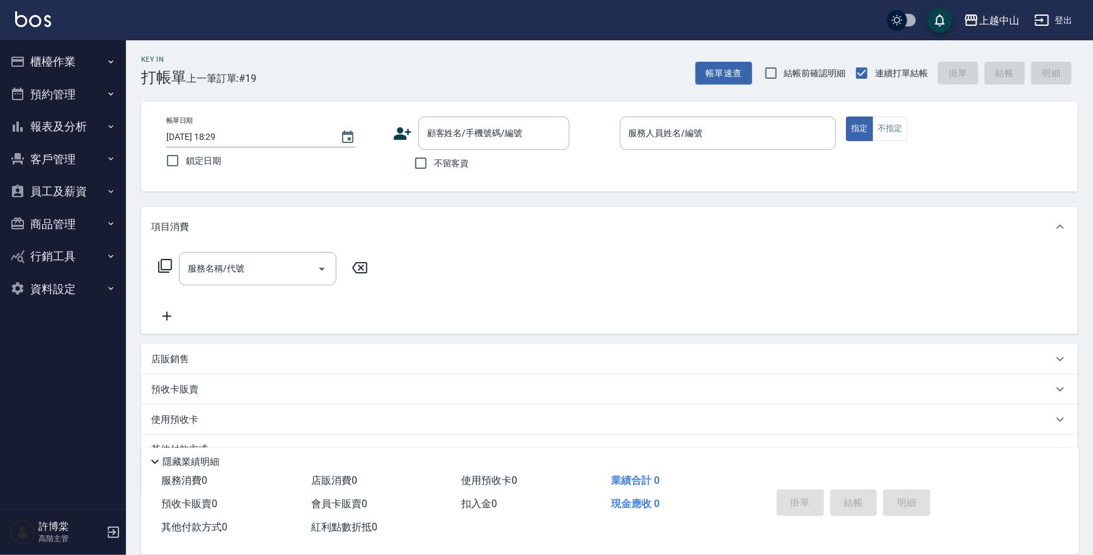
click at [72, 124] on button "報表及分析" at bounding box center [63, 126] width 116 height 33
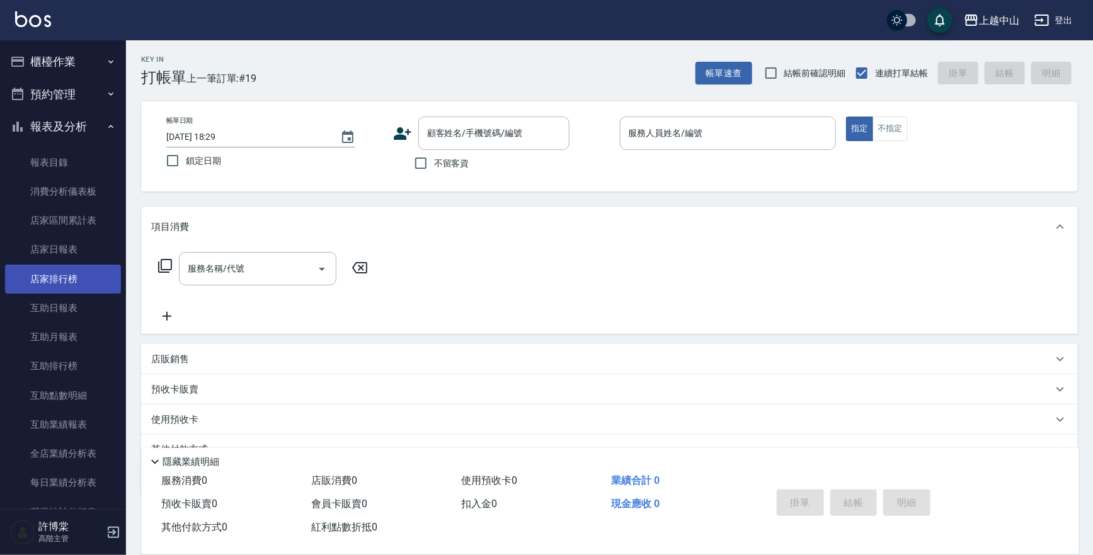
drag, startPoint x: 72, startPoint y: 298, endPoint x: 108, endPoint y: 287, distance: 38.1
click at [72, 298] on link "互助日報表" at bounding box center [63, 308] width 116 height 29
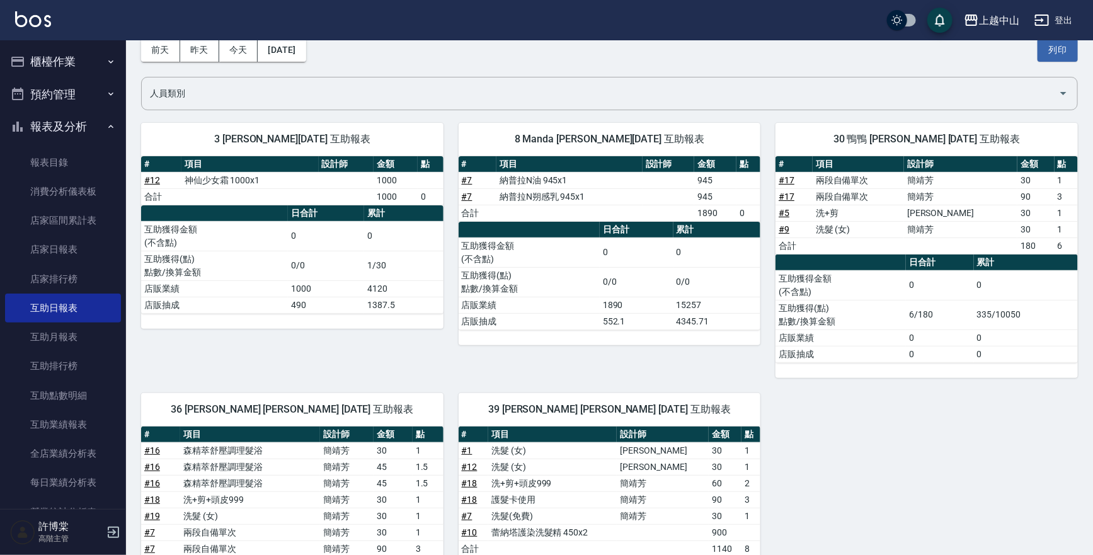
scroll to position [39, 0]
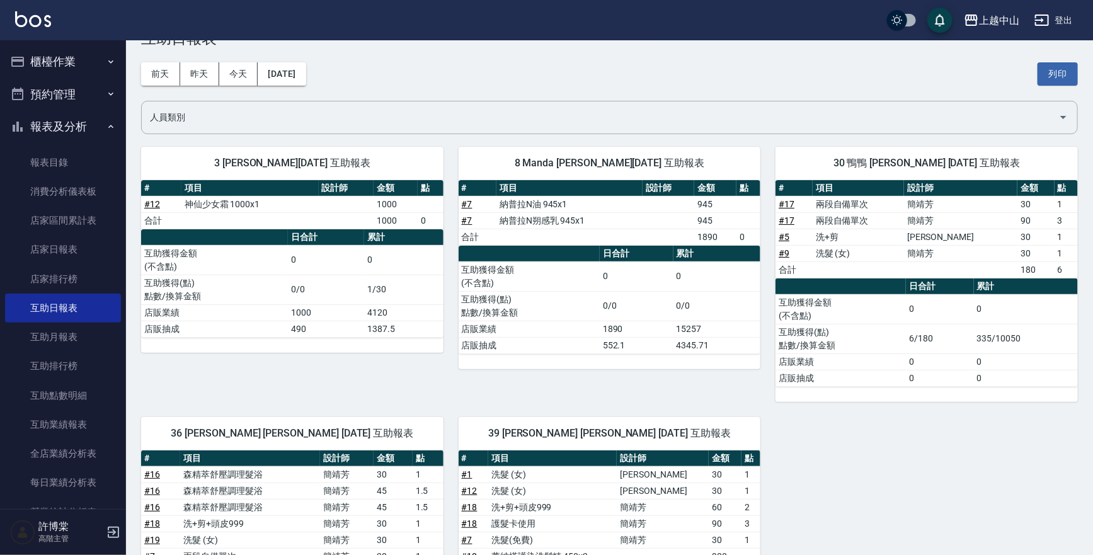
click at [64, 62] on button "櫃檯作業" at bounding box center [63, 61] width 116 height 33
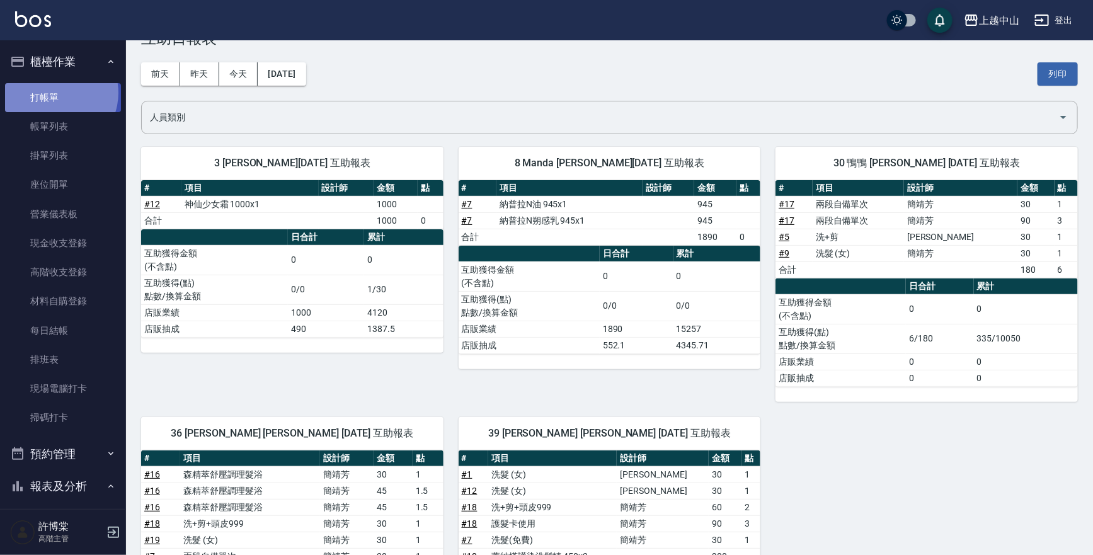
click at [54, 93] on link "打帳單" at bounding box center [63, 97] width 116 height 29
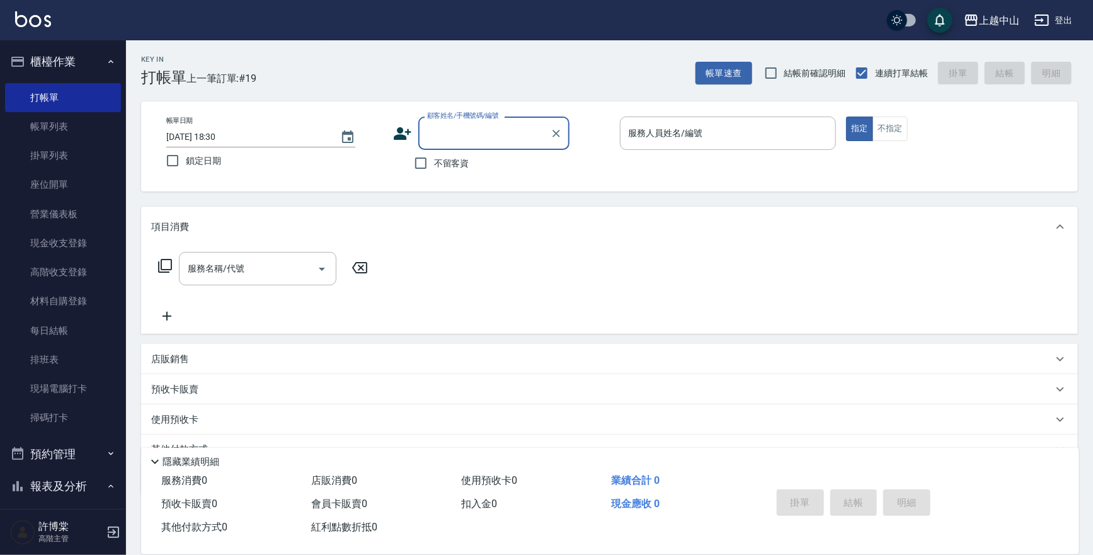
click at [481, 142] on input "顧客姓名/手機號碼/編號" at bounding box center [484, 133] width 121 height 22
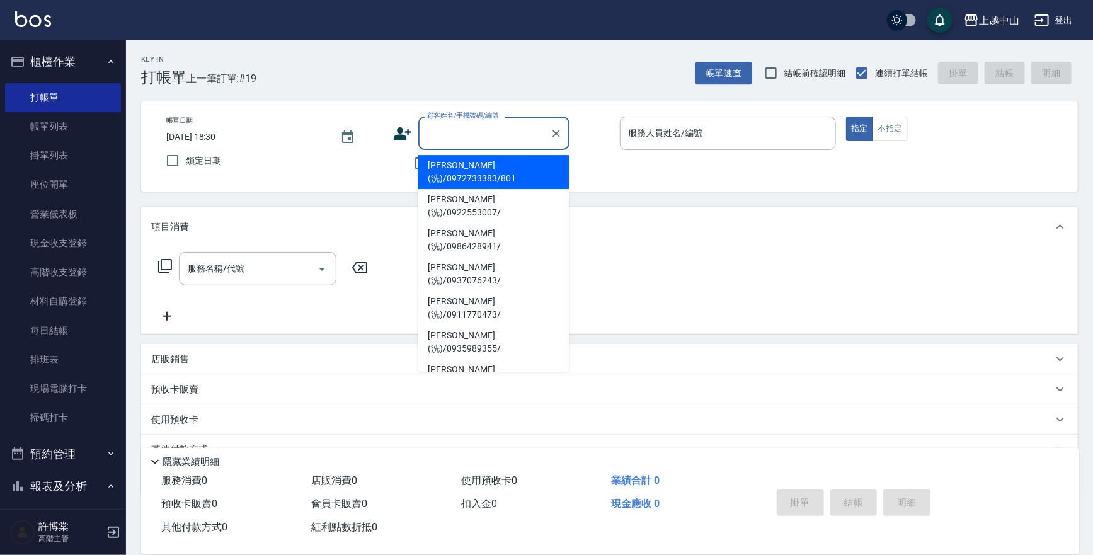
click at [479, 166] on li "[PERSON_NAME](洗)/0972733383/801" at bounding box center [493, 172] width 151 height 34
type input "[PERSON_NAME](洗)/0972733383/801"
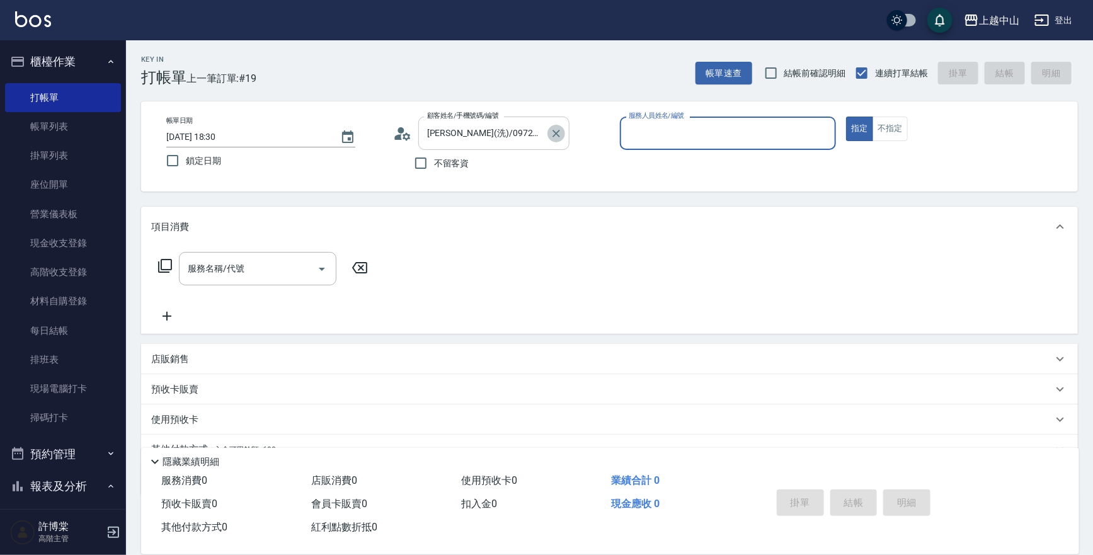
click at [554, 132] on icon "Clear" at bounding box center [557, 134] width 8 height 8
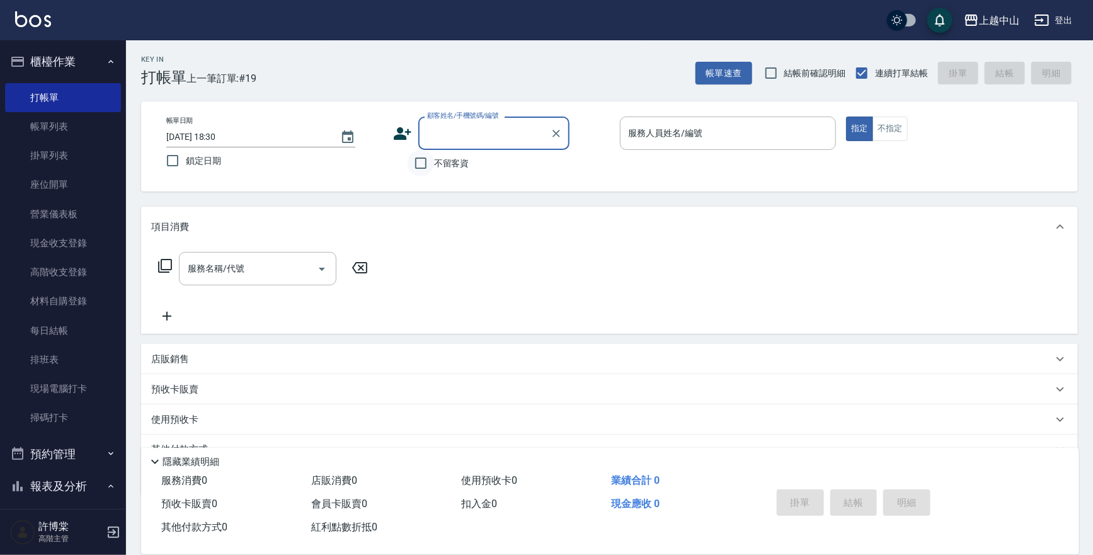
click at [432, 163] on input "不留客資" at bounding box center [421, 163] width 26 height 26
checkbox input "true"
